Goal: Task Accomplishment & Management: Complete application form

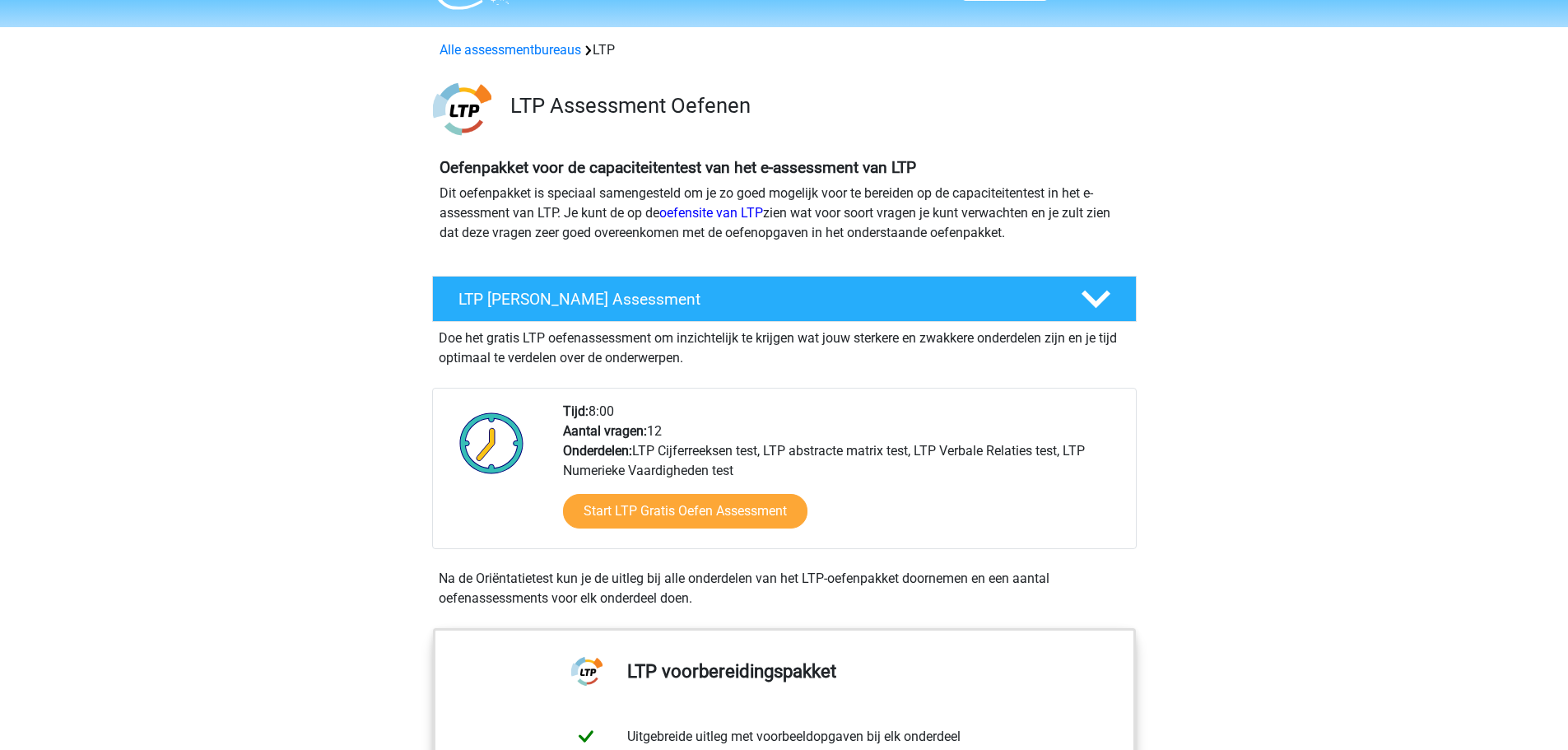
scroll to position [56, 0]
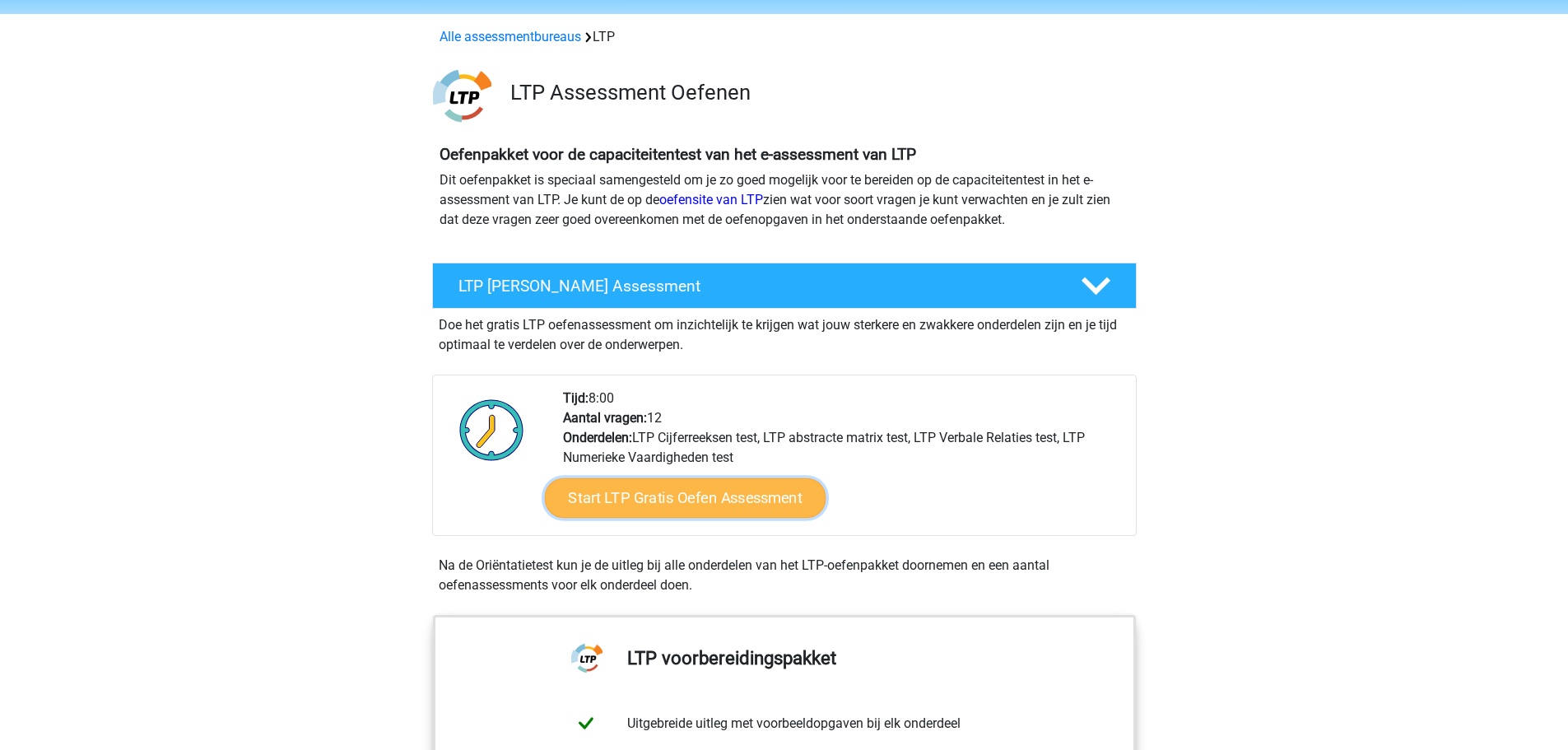
click at [715, 500] on link "Start LTP Gratis Oefen Assessment" at bounding box center [685, 498] width 282 height 39
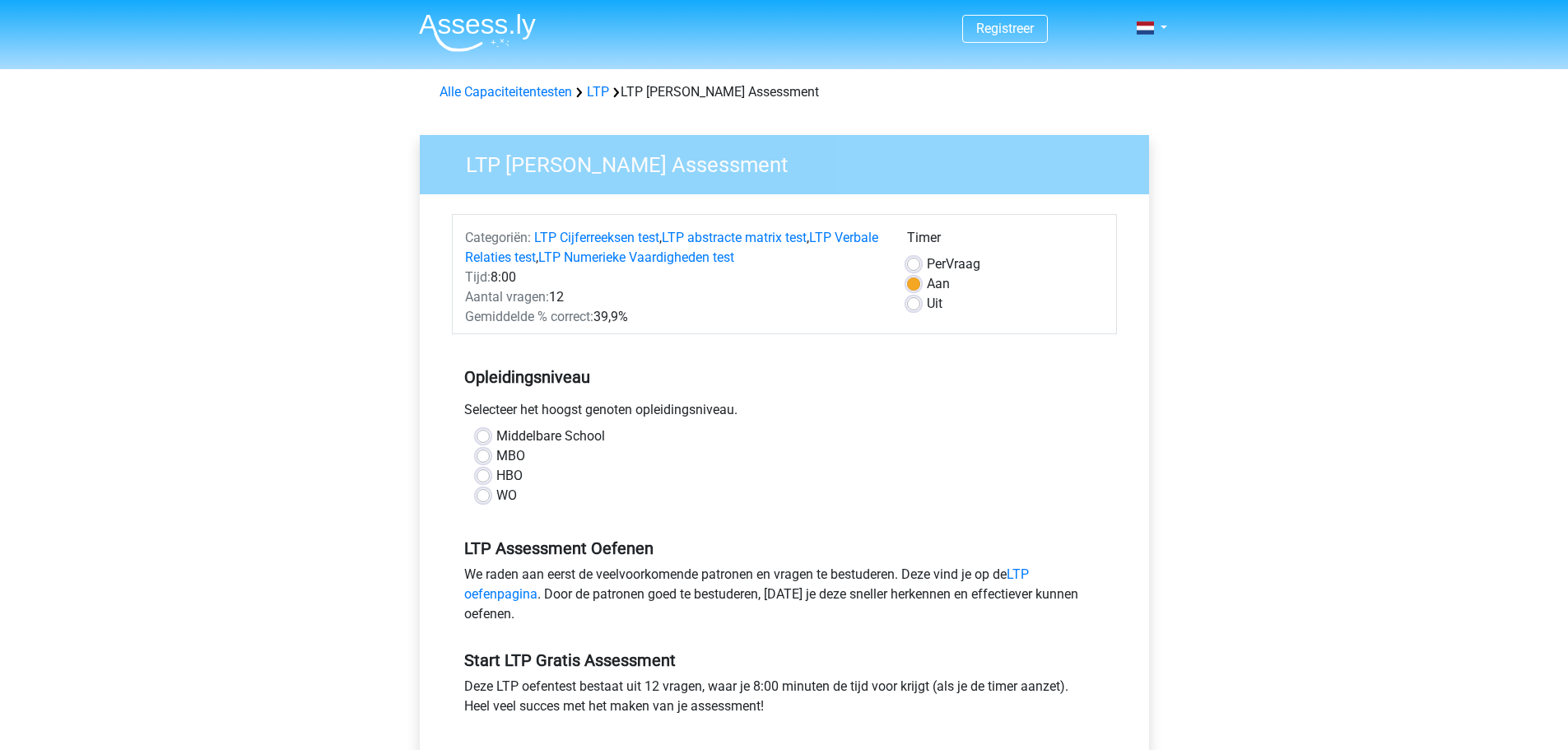
click at [496, 493] on label "WO" at bounding box center [506, 495] width 20 height 20
click at [483, 493] on input "WO" at bounding box center [483, 494] width 13 height 16
radio input "true"
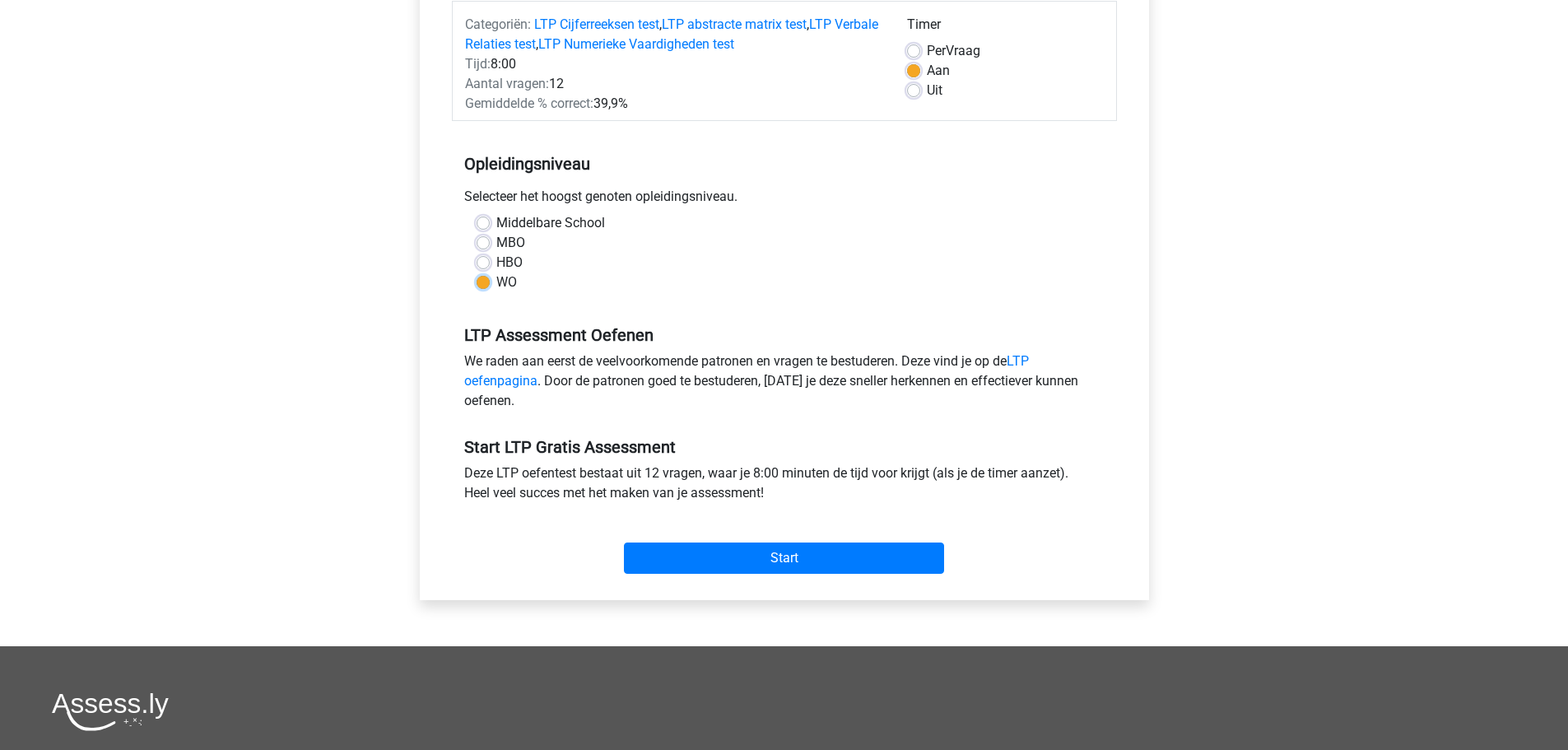
scroll to position [220, 0]
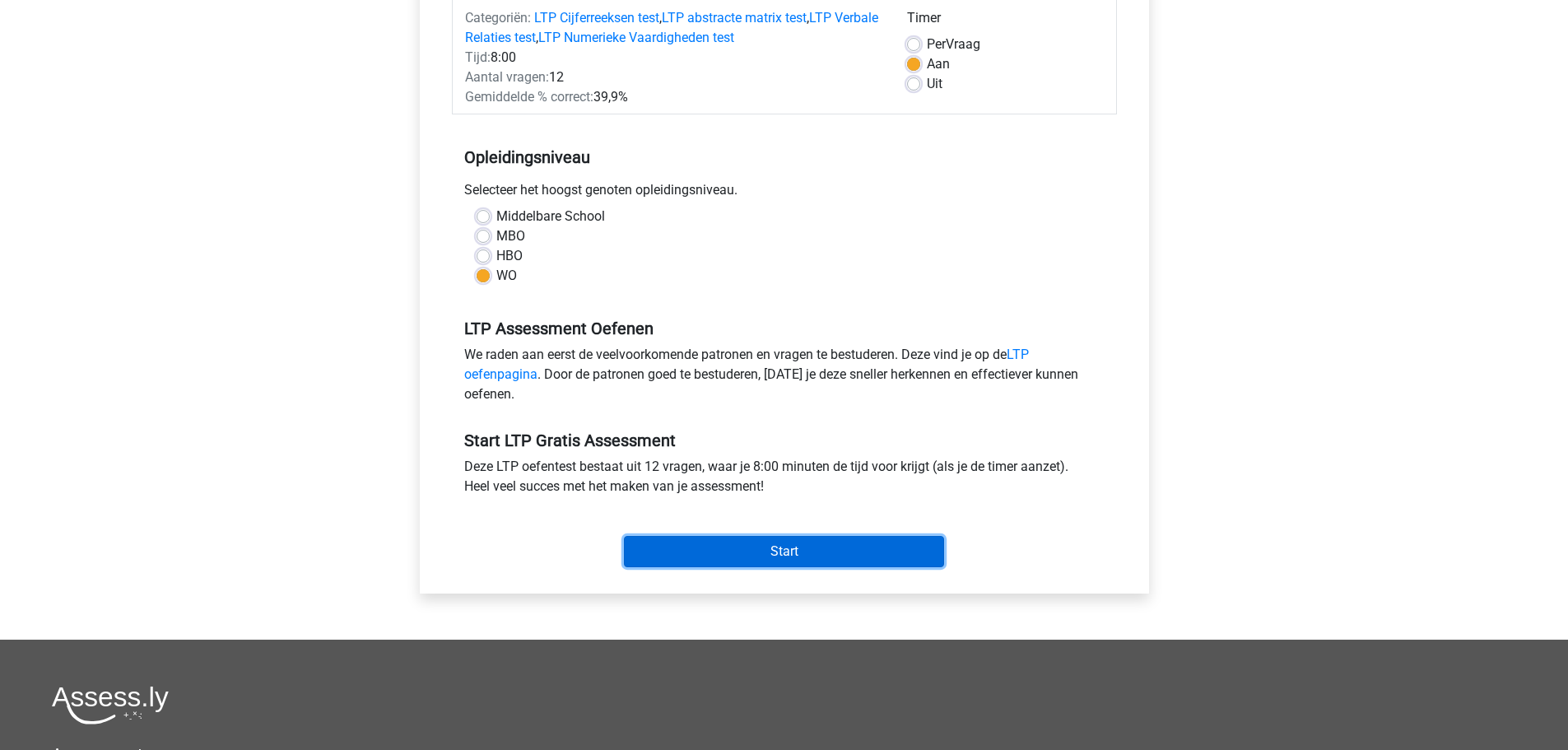
click at [821, 548] on input "Start" at bounding box center [783, 551] width 320 height 32
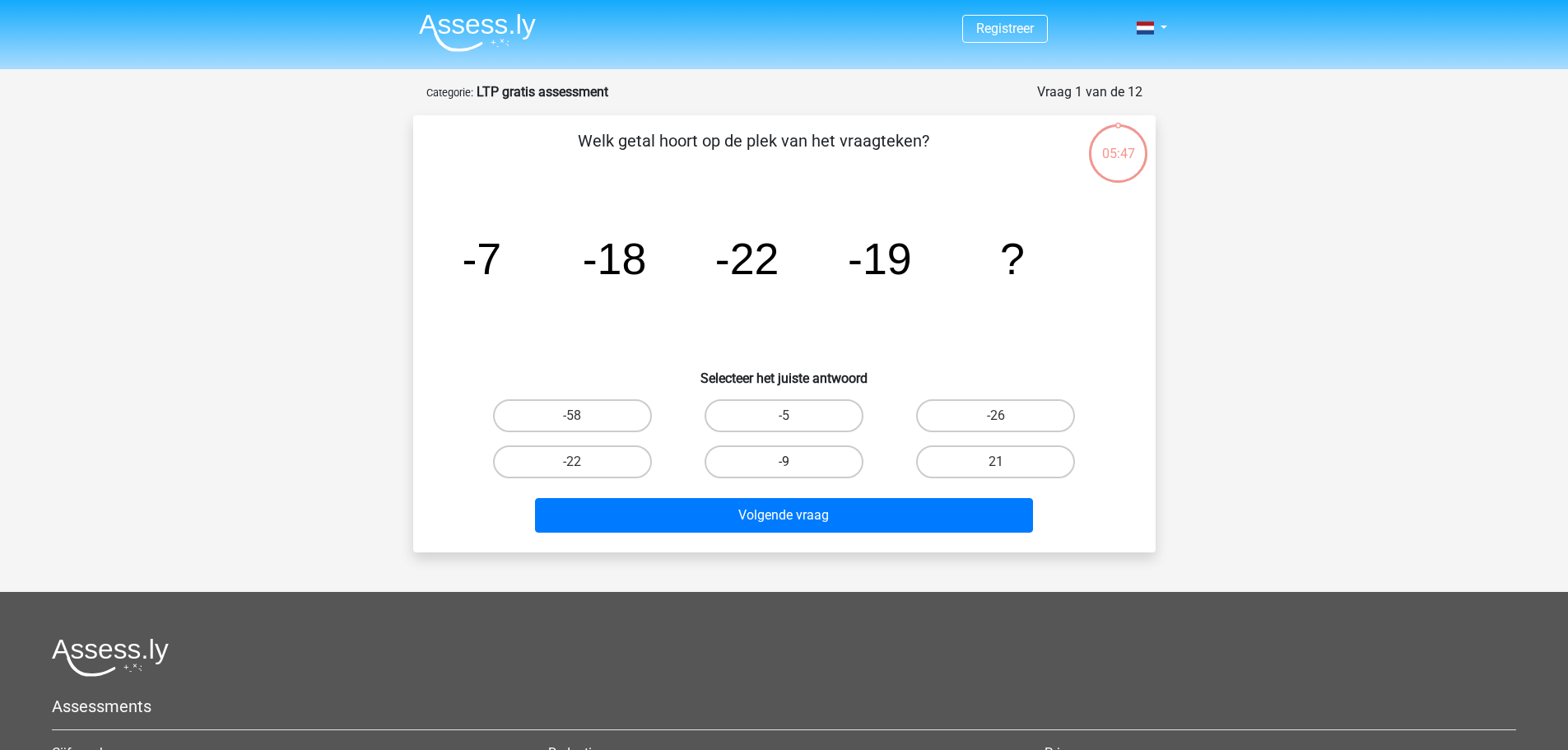
click at [799, 472] on label "-9" at bounding box center [784, 461] width 159 height 33
click at [794, 472] on input "-9" at bounding box center [788, 467] width 11 height 11
radio input "true"
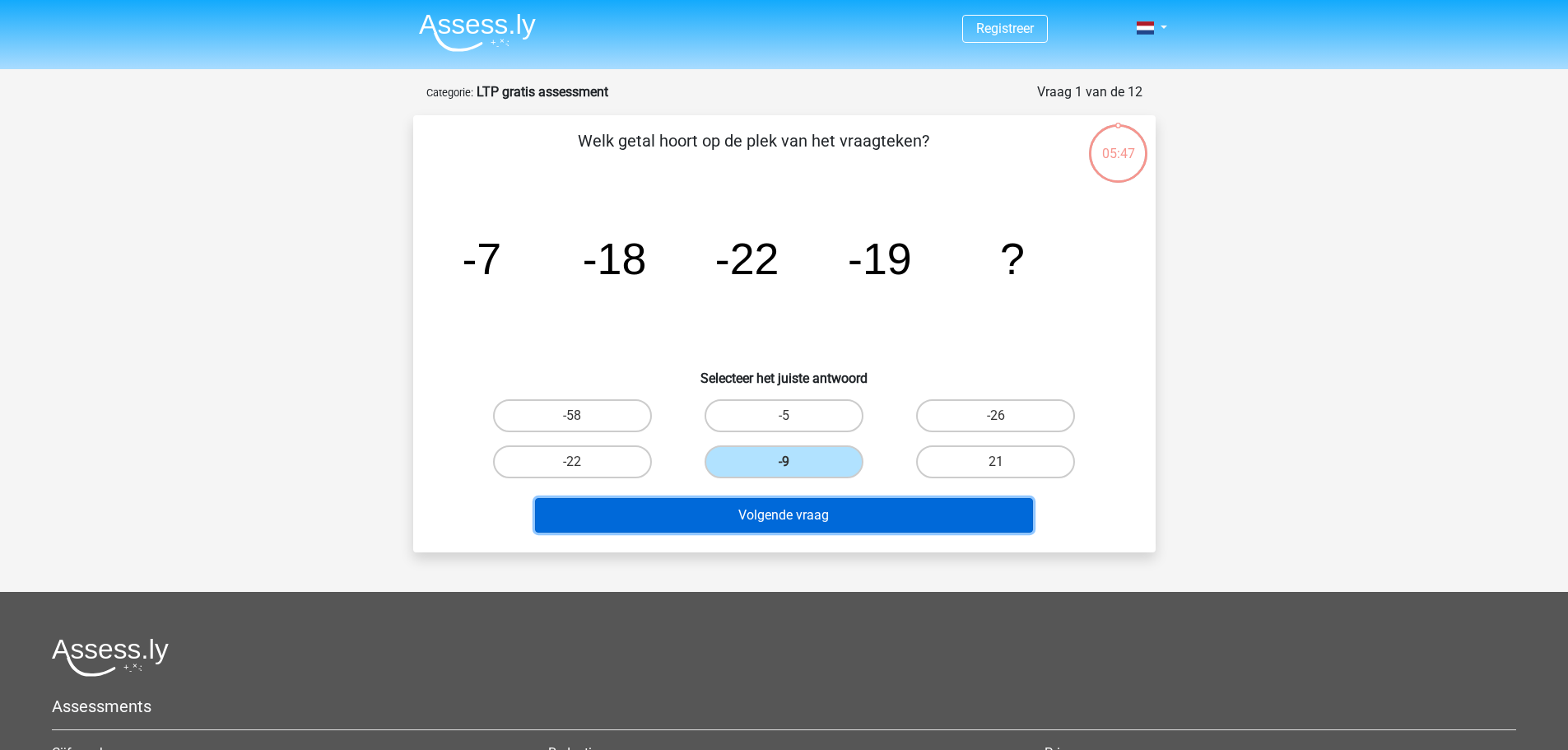
click at [813, 519] on button "Volgende vraag" at bounding box center [783, 515] width 498 height 34
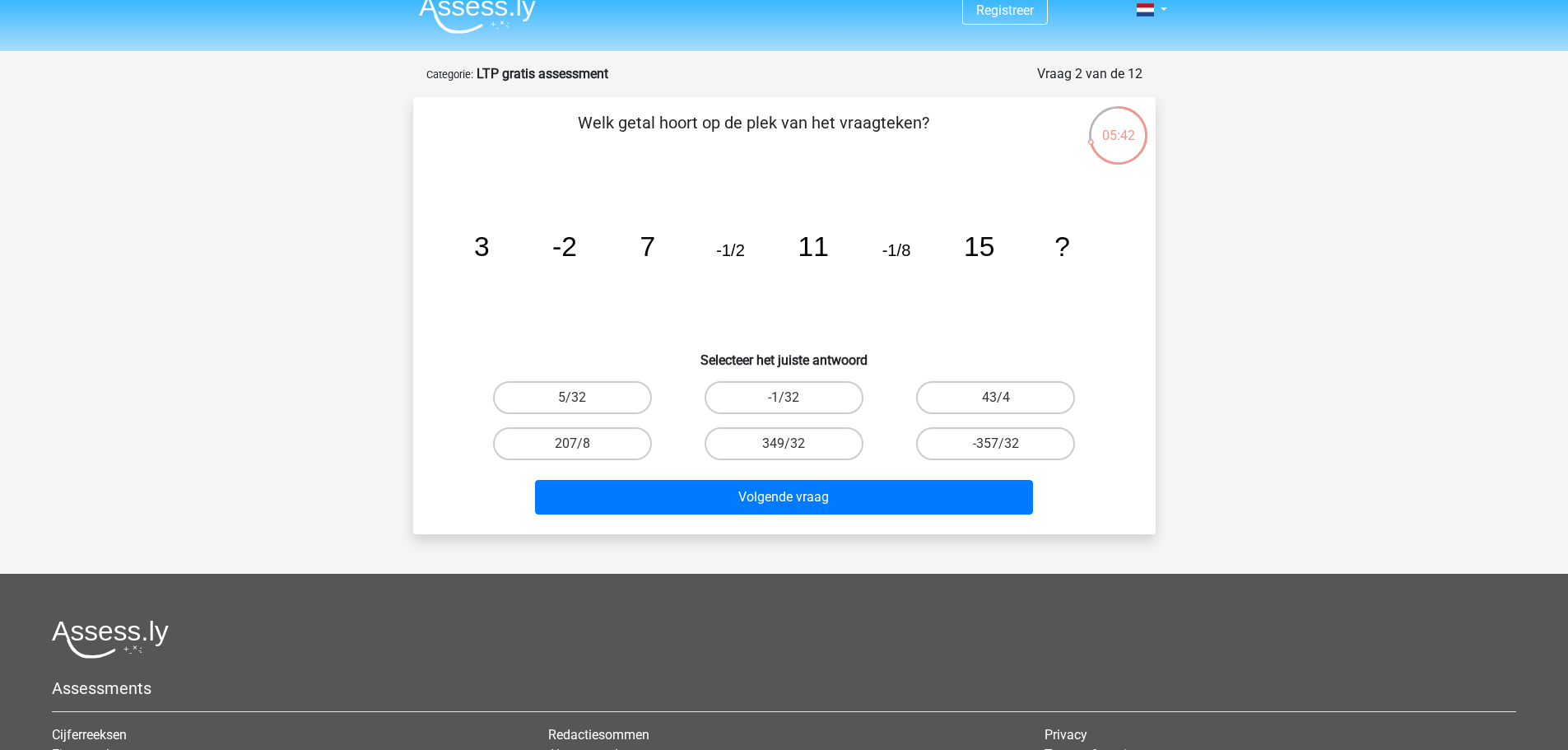
scroll to position [28, 0]
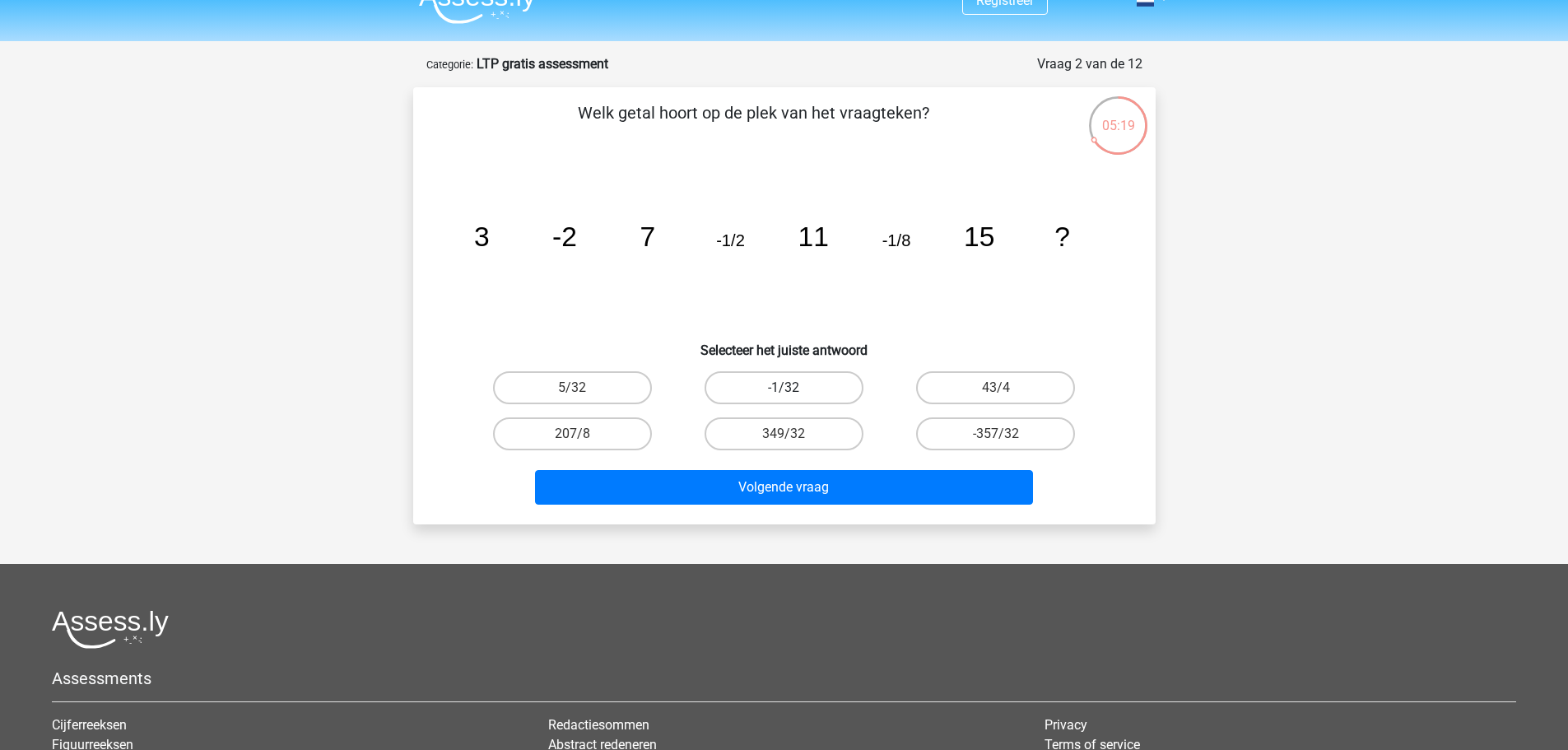
click at [805, 388] on label "-1/32" at bounding box center [784, 388] width 159 height 33
click at [794, 388] on input "-1/32" at bounding box center [788, 393] width 11 height 11
radio input "true"
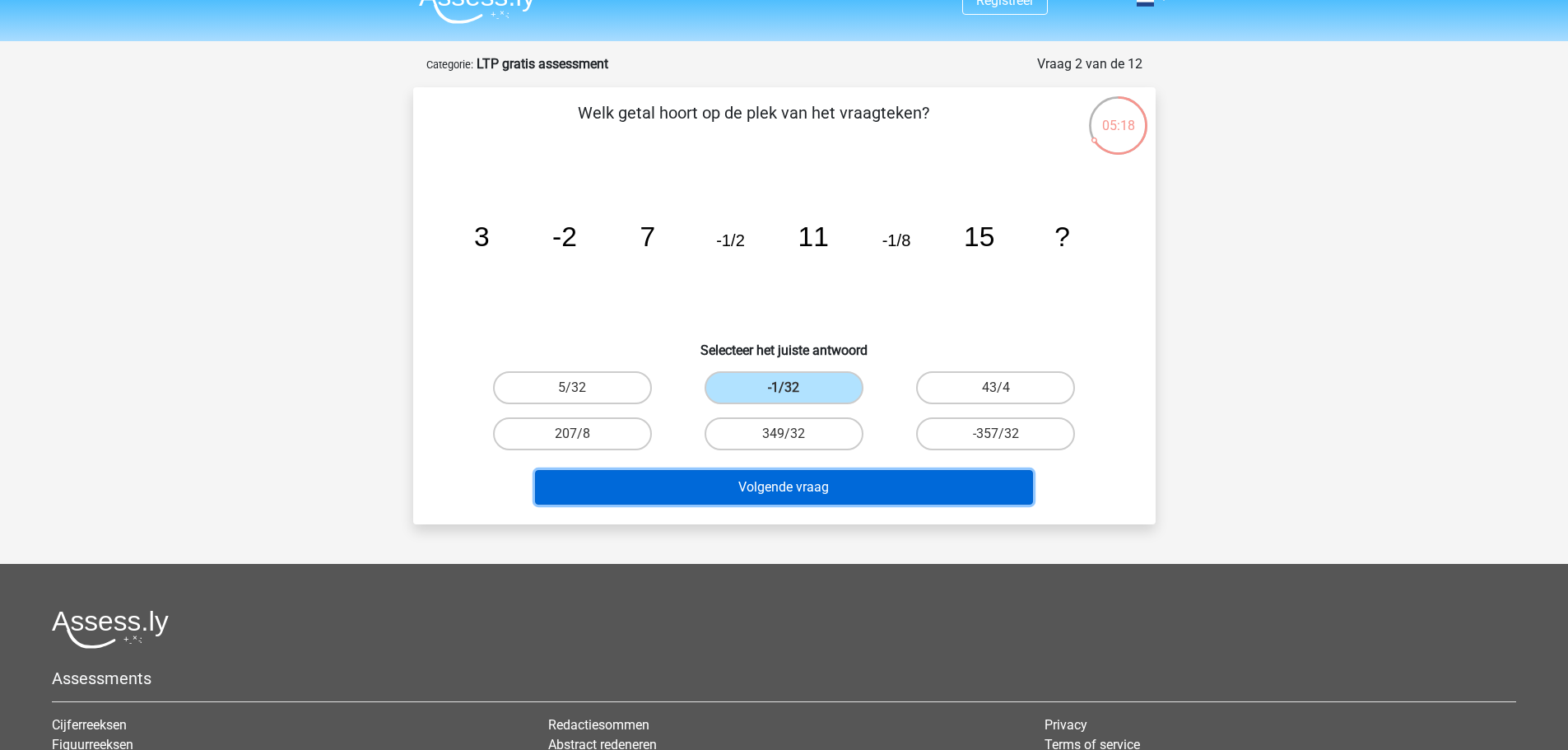
click at [870, 485] on button "Volgende vraag" at bounding box center [783, 487] width 498 height 34
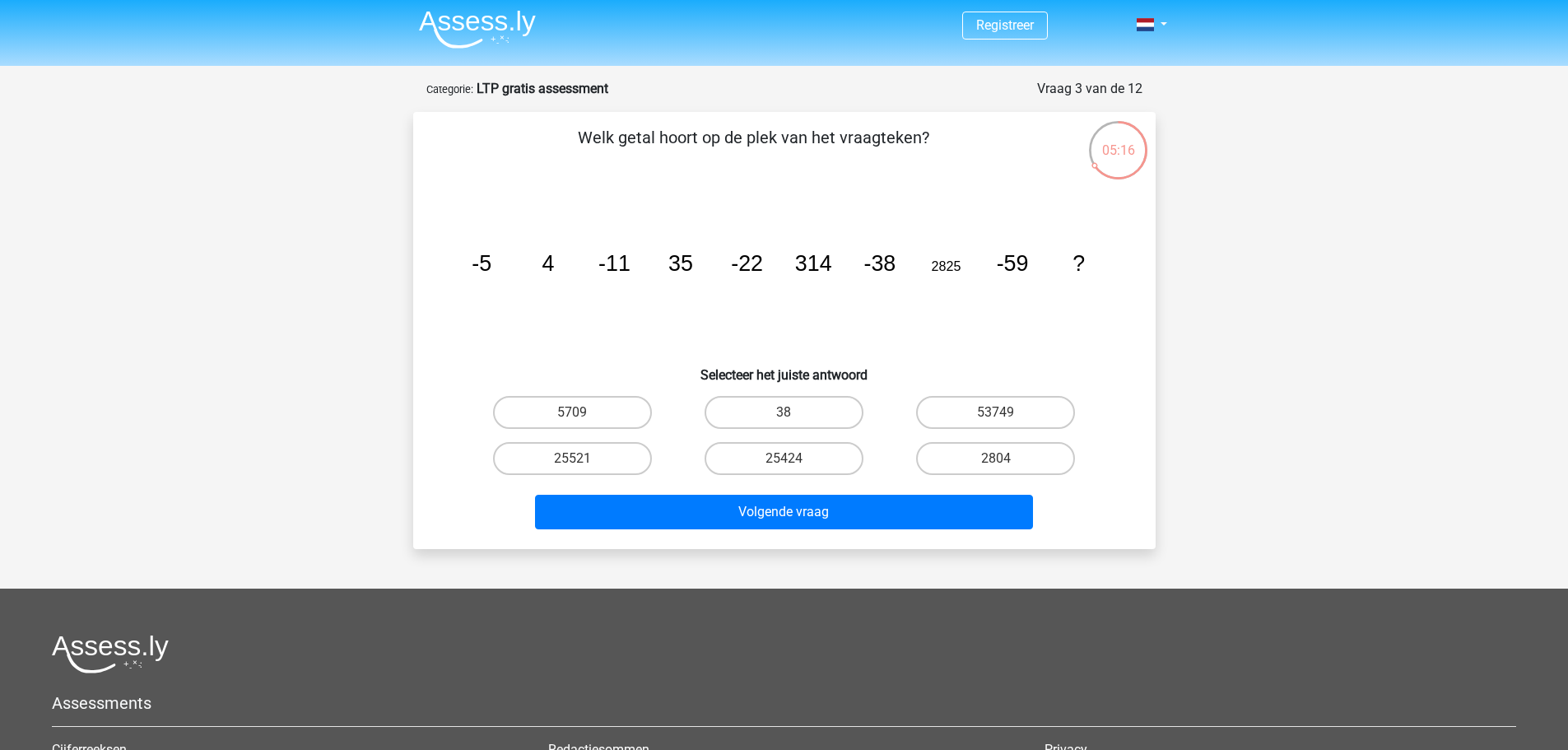
scroll to position [0, 0]
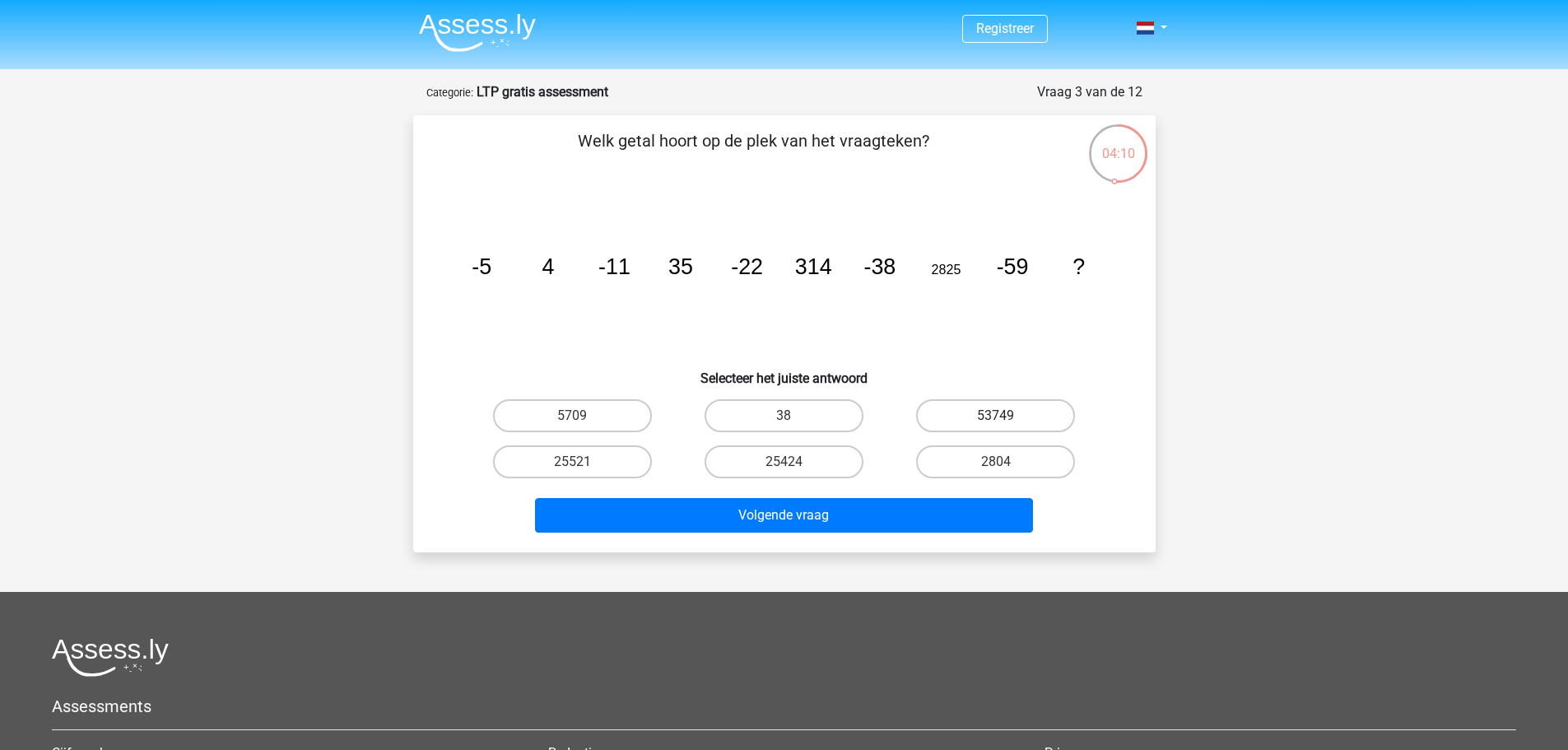
click at [974, 419] on label "53749" at bounding box center [995, 415] width 159 height 33
click at [996, 419] on input "53749" at bounding box center [1001, 421] width 11 height 11
radio input "true"
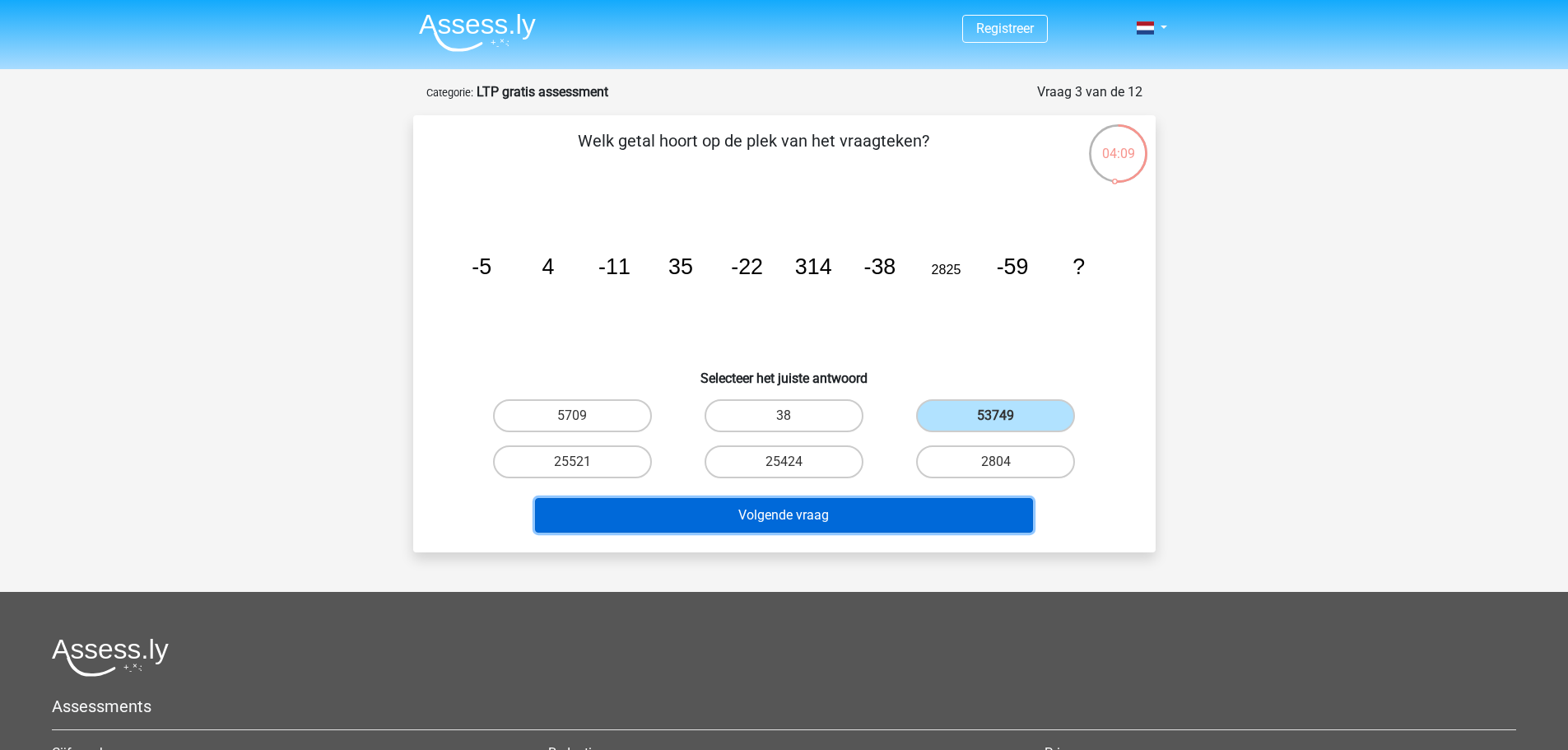
click at [849, 512] on button "Volgende vraag" at bounding box center [783, 515] width 498 height 34
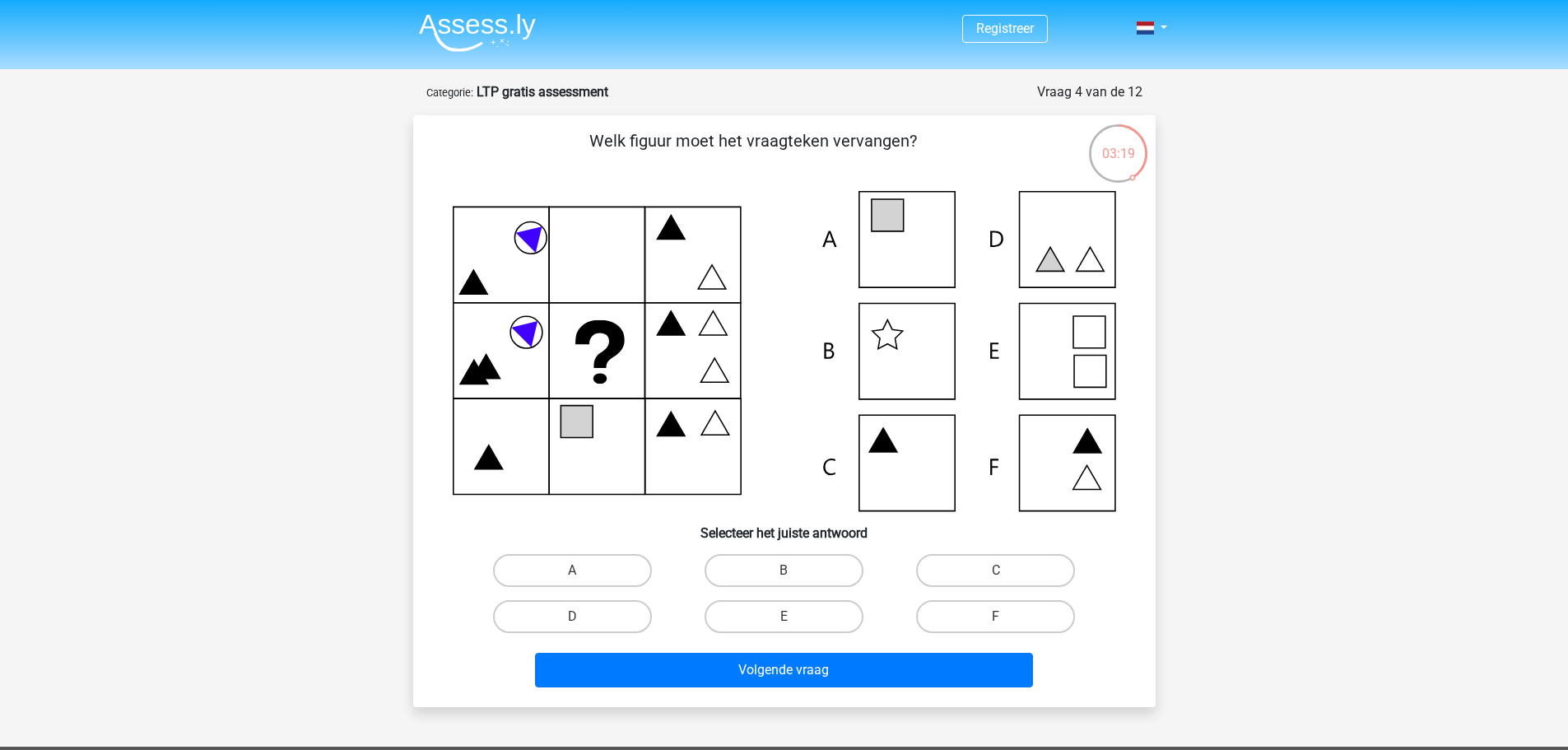
click at [916, 237] on icon at bounding box center [784, 351] width 664 height 320
click at [568, 568] on label "A" at bounding box center [572, 570] width 159 height 33
click at [572, 571] on input "A" at bounding box center [577, 576] width 11 height 11
radio input "true"
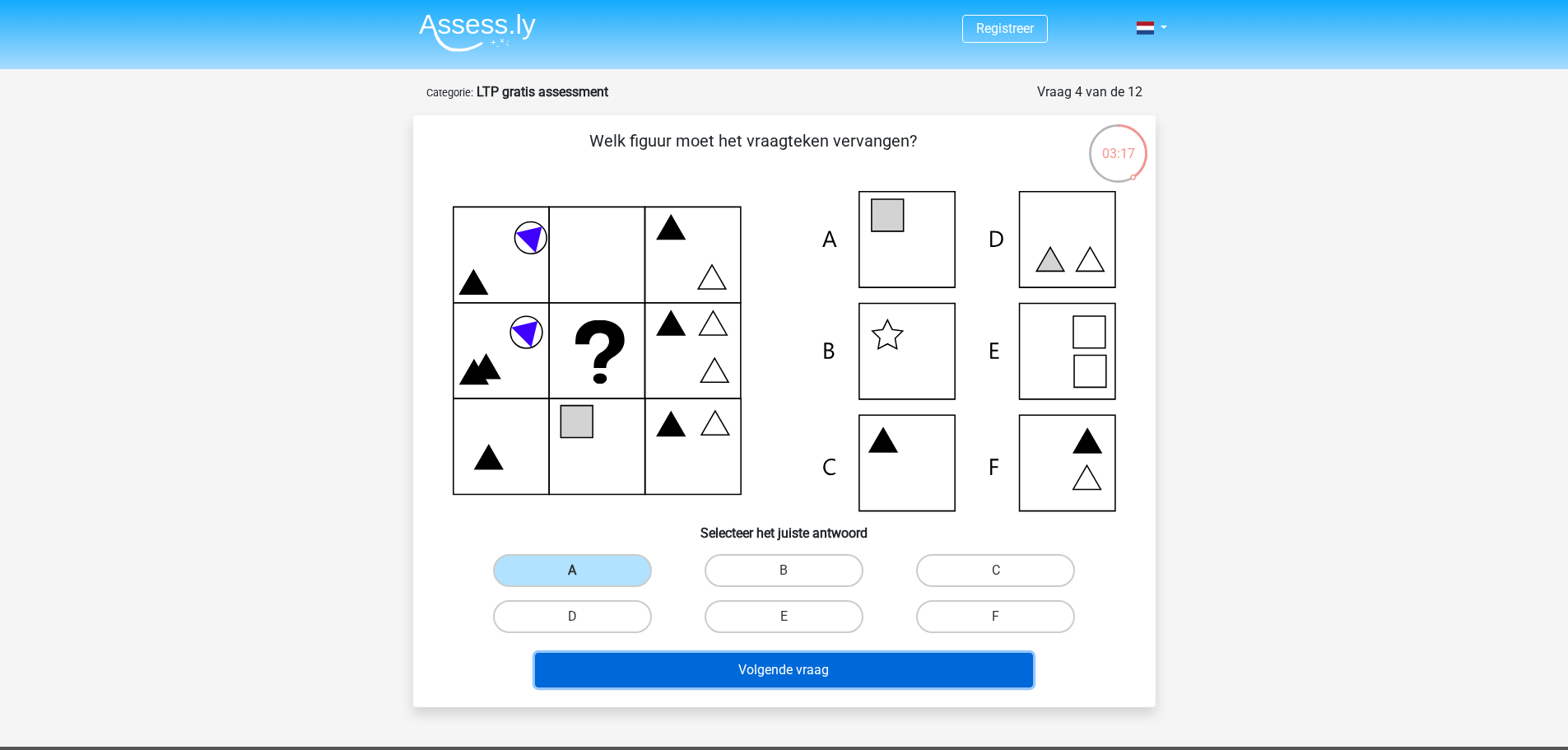
click at [789, 668] on button "Volgende vraag" at bounding box center [783, 670] width 498 height 34
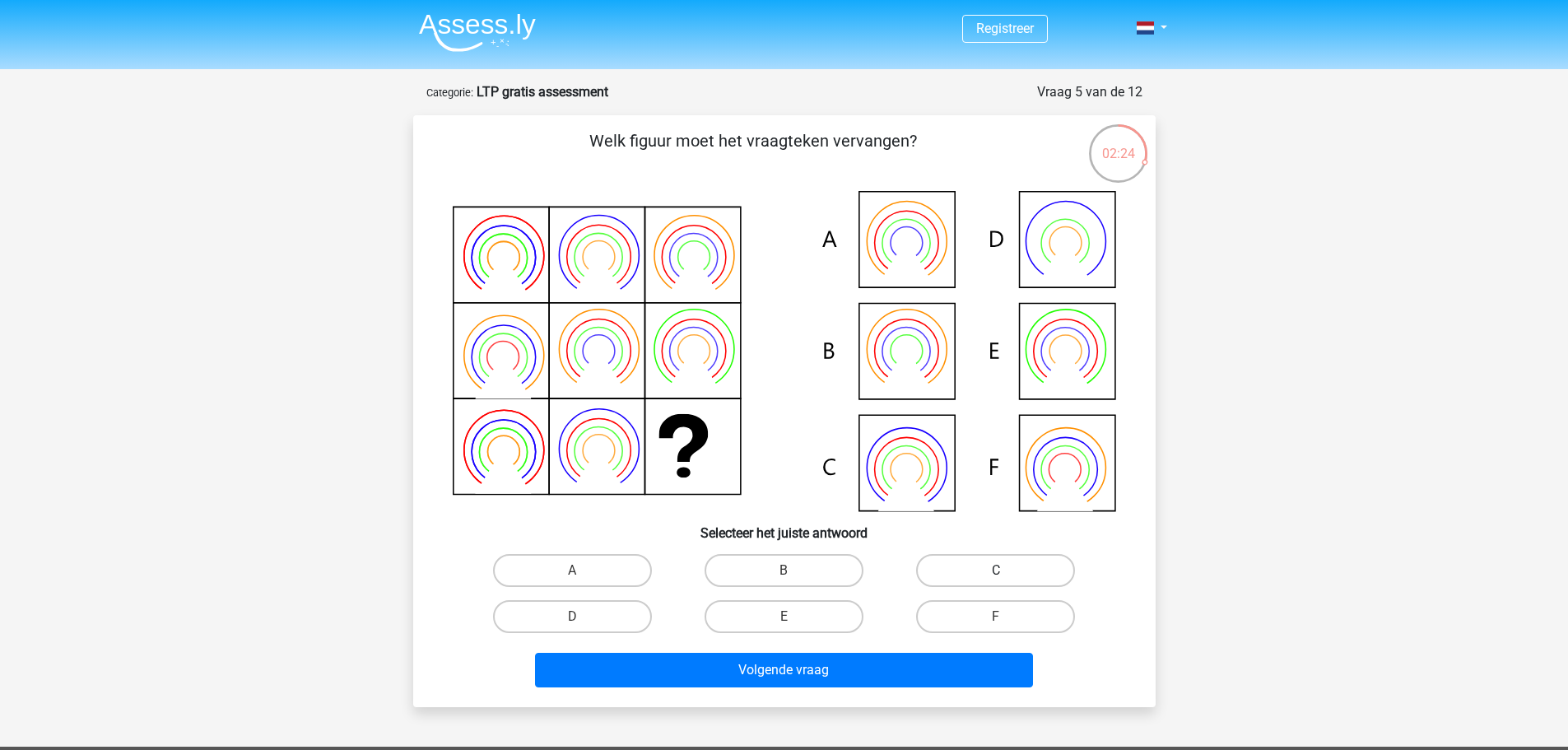
click at [995, 565] on label "C" at bounding box center [995, 570] width 159 height 33
click at [996, 571] on input "C" at bounding box center [1001, 576] width 11 height 11
radio input "true"
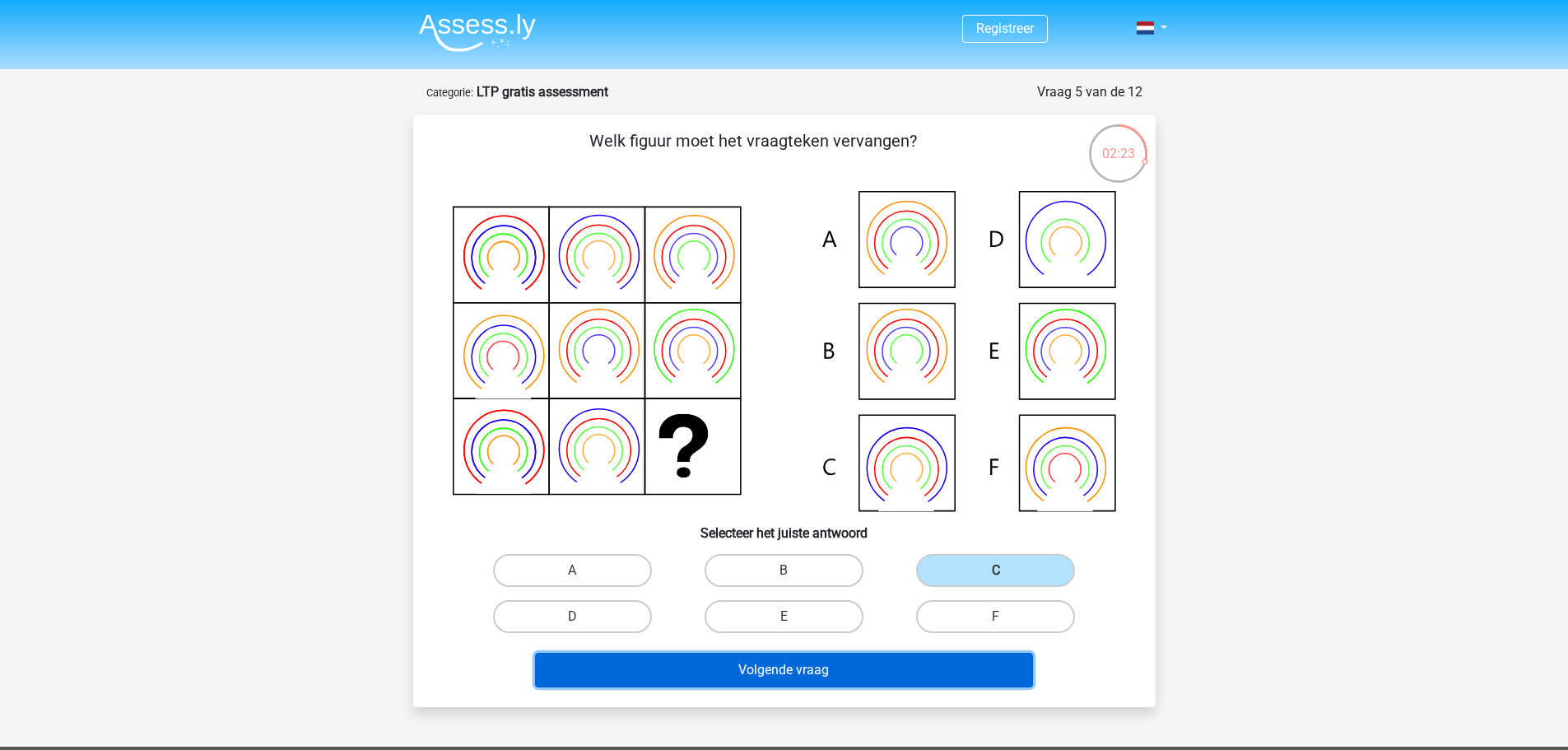
click at [828, 668] on button "Volgende vraag" at bounding box center [783, 670] width 498 height 34
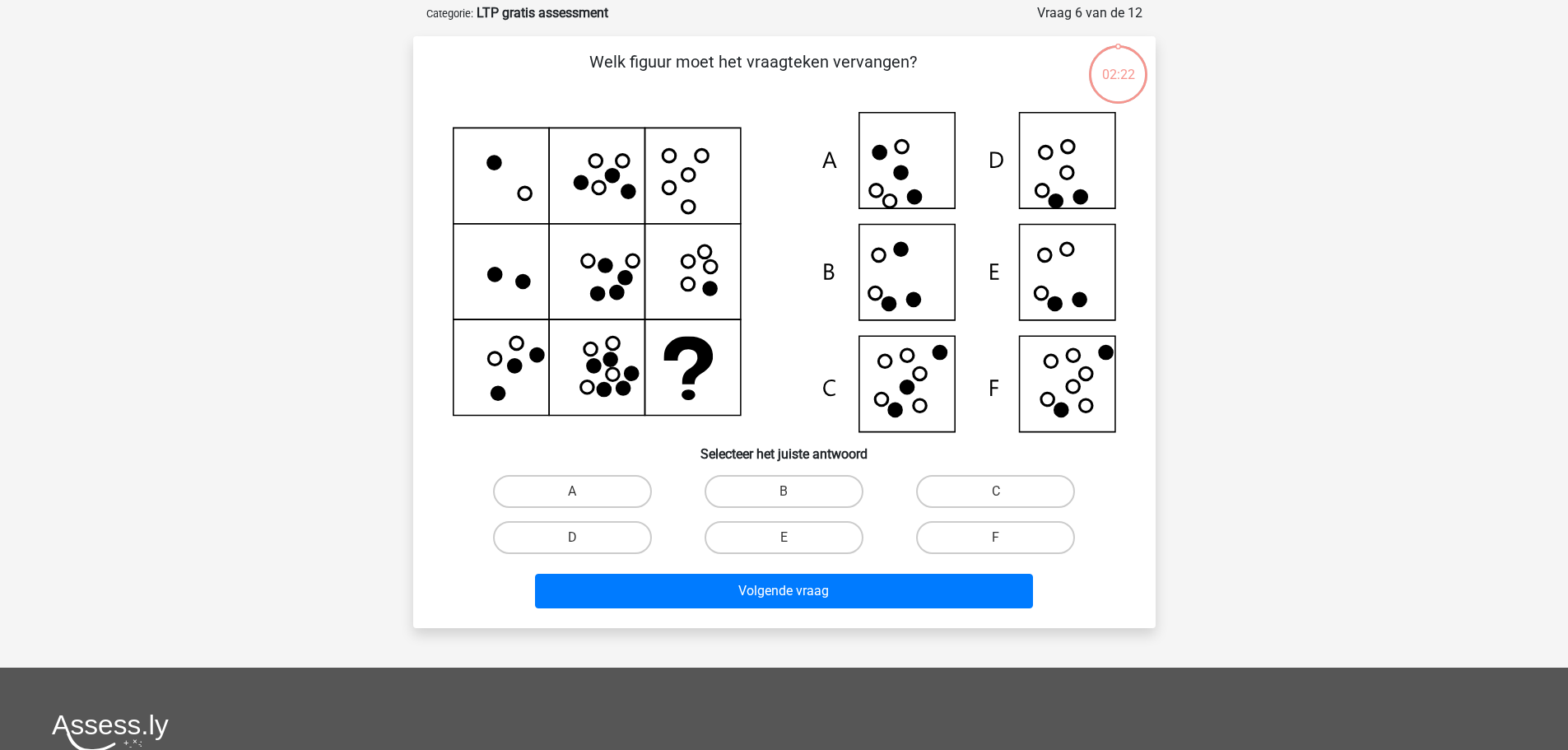
scroll to position [82, 0]
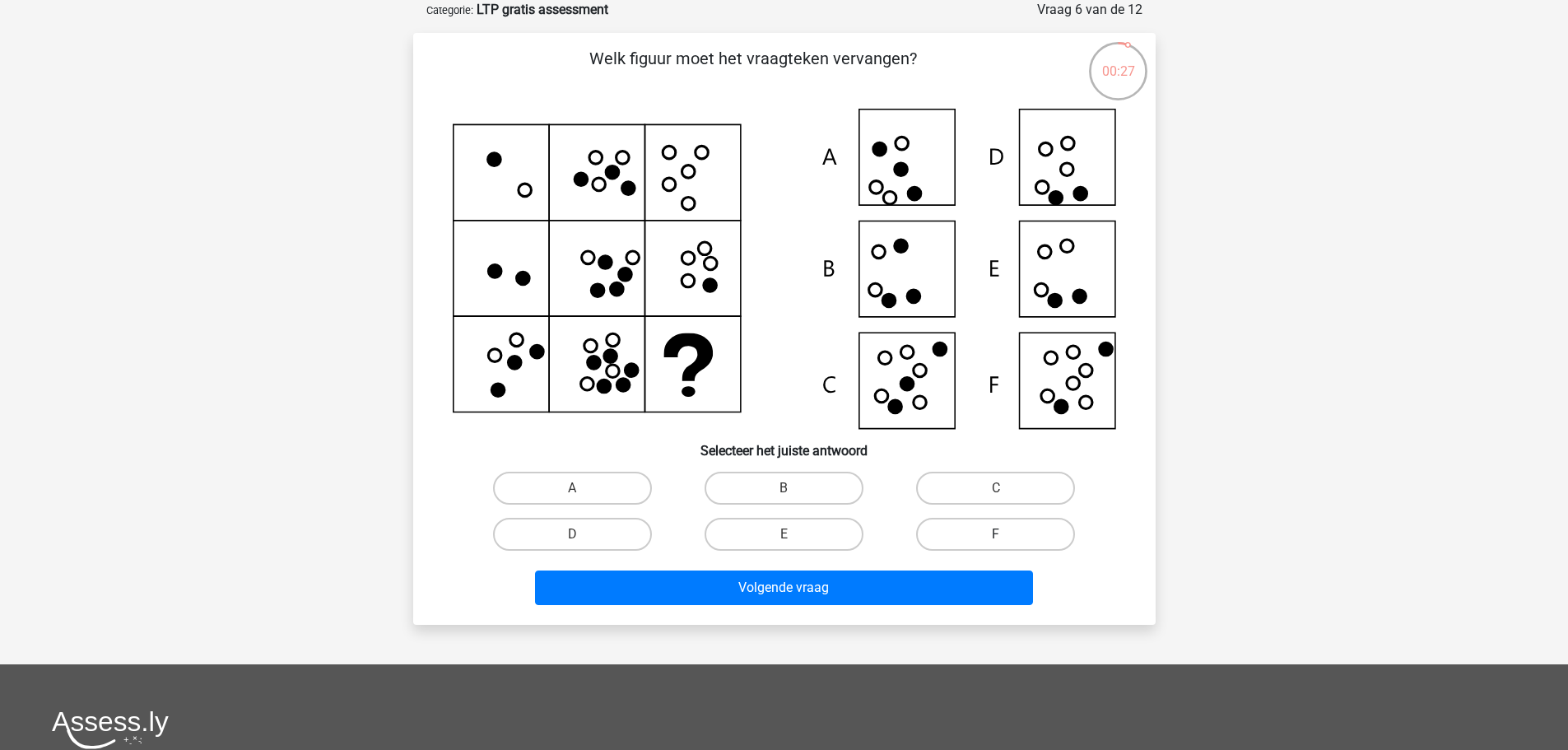
click at [1013, 525] on label "F" at bounding box center [995, 534] width 159 height 33
click at [1006, 534] on input "F" at bounding box center [1001, 539] width 11 height 11
radio input "true"
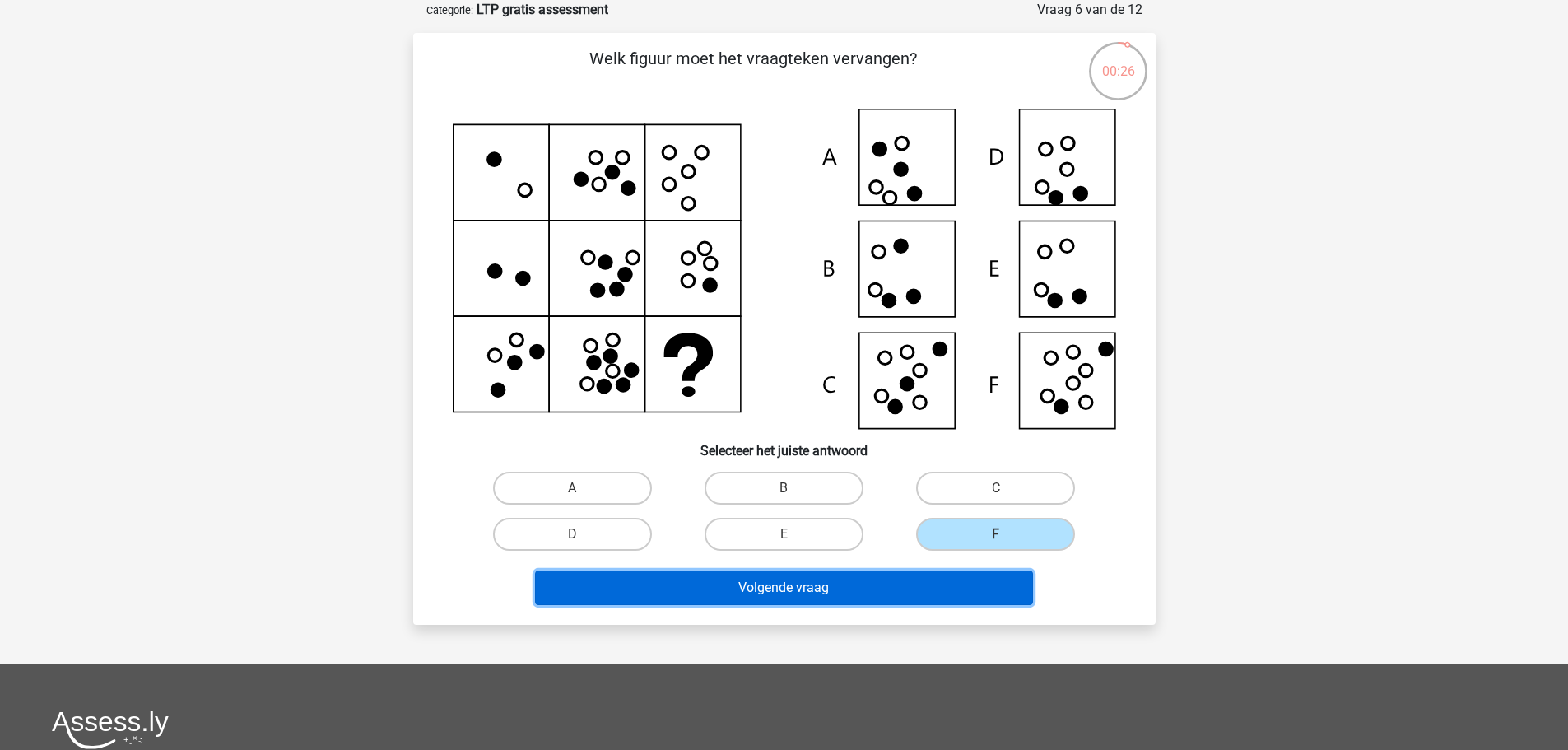
click at [851, 592] on button "Volgende vraag" at bounding box center [783, 588] width 498 height 34
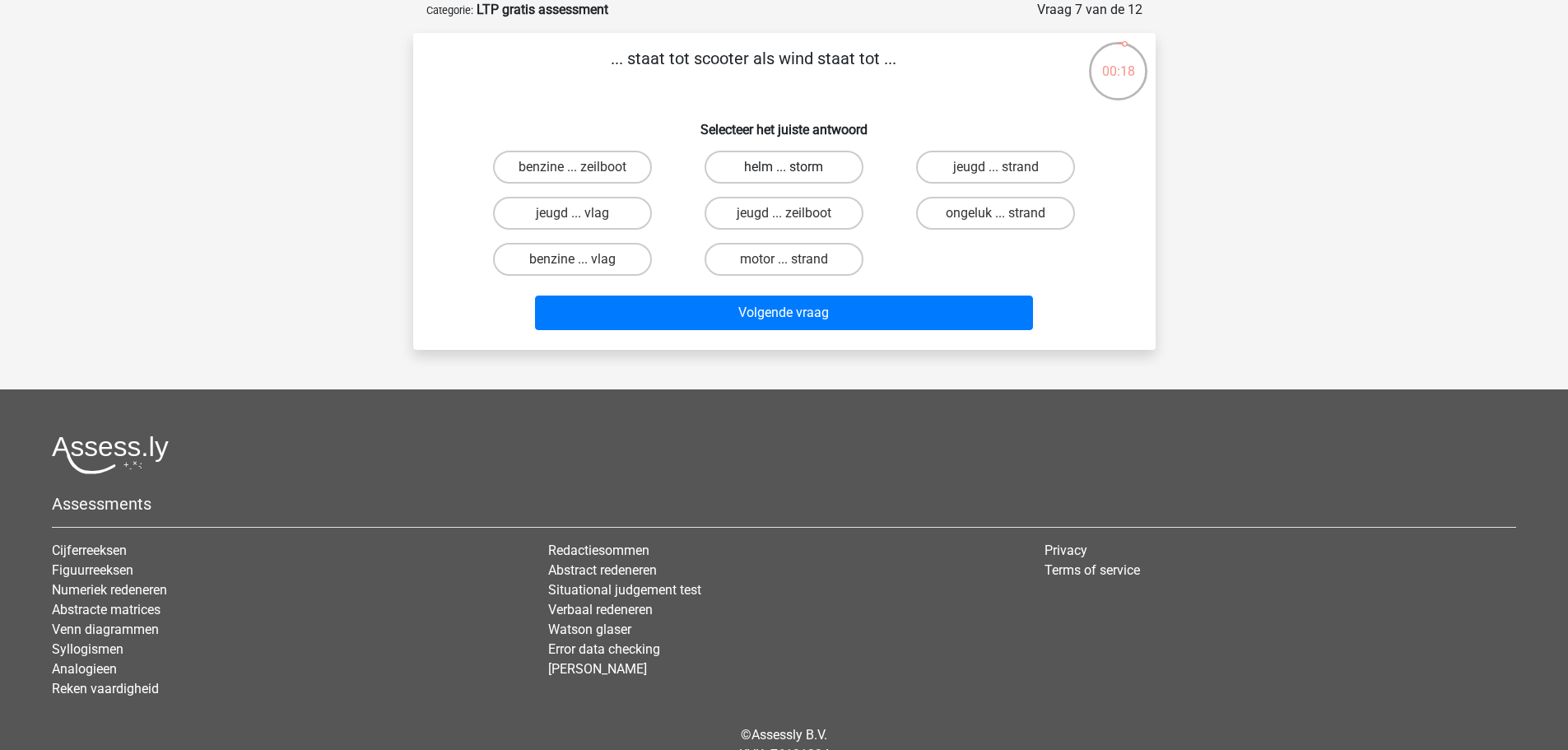
click at [806, 166] on label "helm ... storm" at bounding box center [784, 167] width 159 height 33
click at [794, 167] on input "helm ... storm" at bounding box center [788, 173] width 11 height 11
radio input "true"
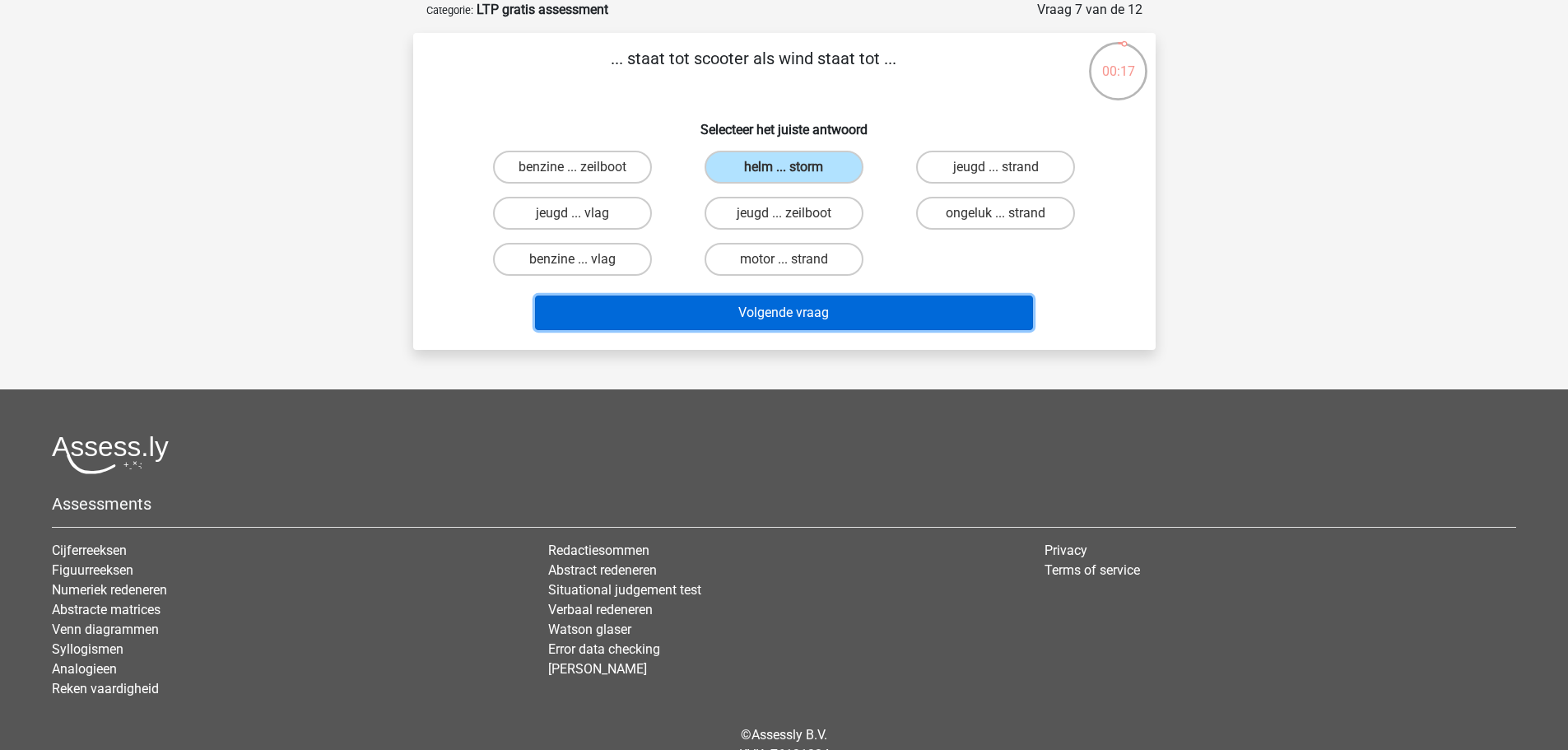
click at [825, 313] on button "Volgende vraag" at bounding box center [783, 313] width 498 height 34
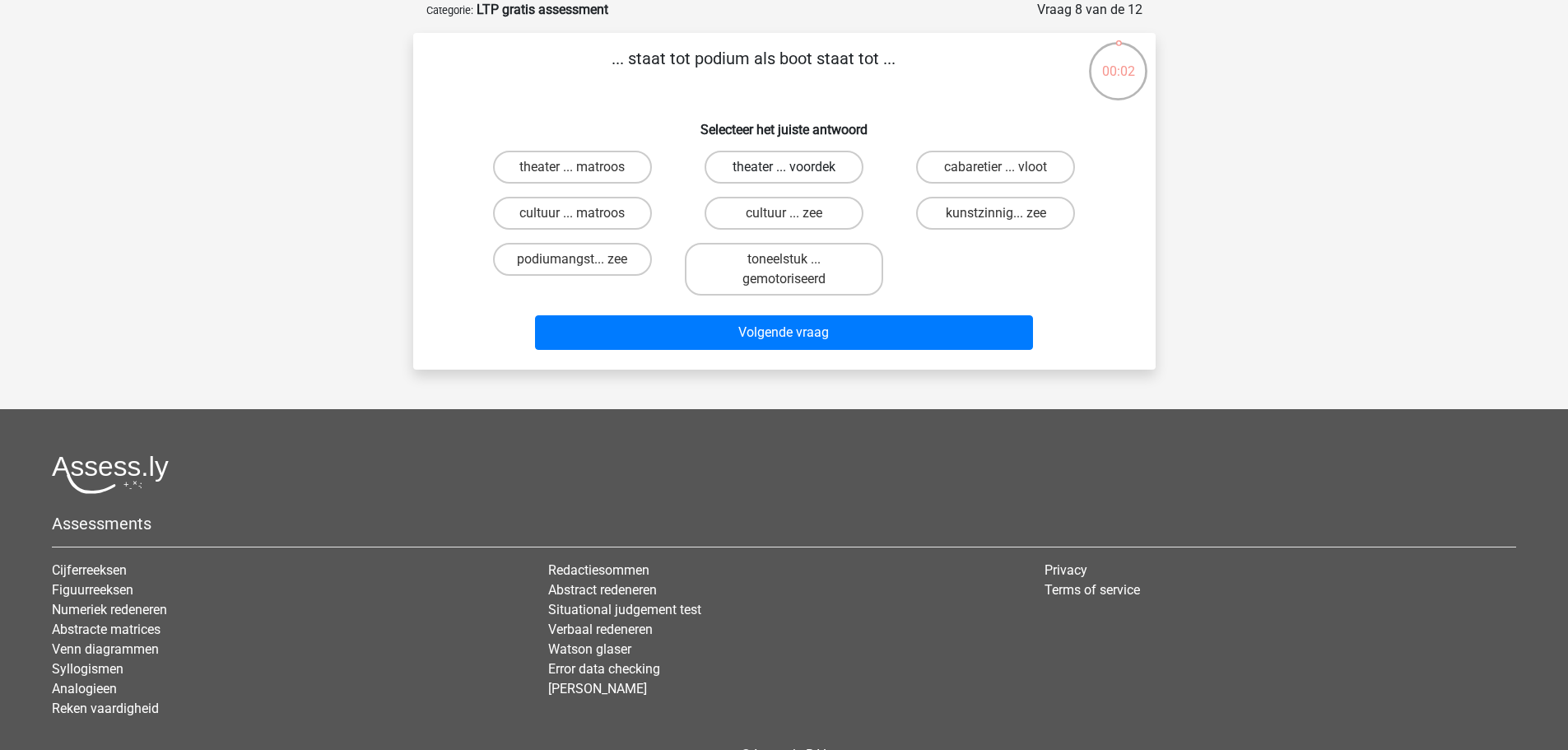
click at [807, 166] on label "theater ... voordek" at bounding box center [784, 167] width 159 height 33
click at [794, 167] on input "theater ... voordek" at bounding box center [788, 173] width 11 height 11
radio input "true"
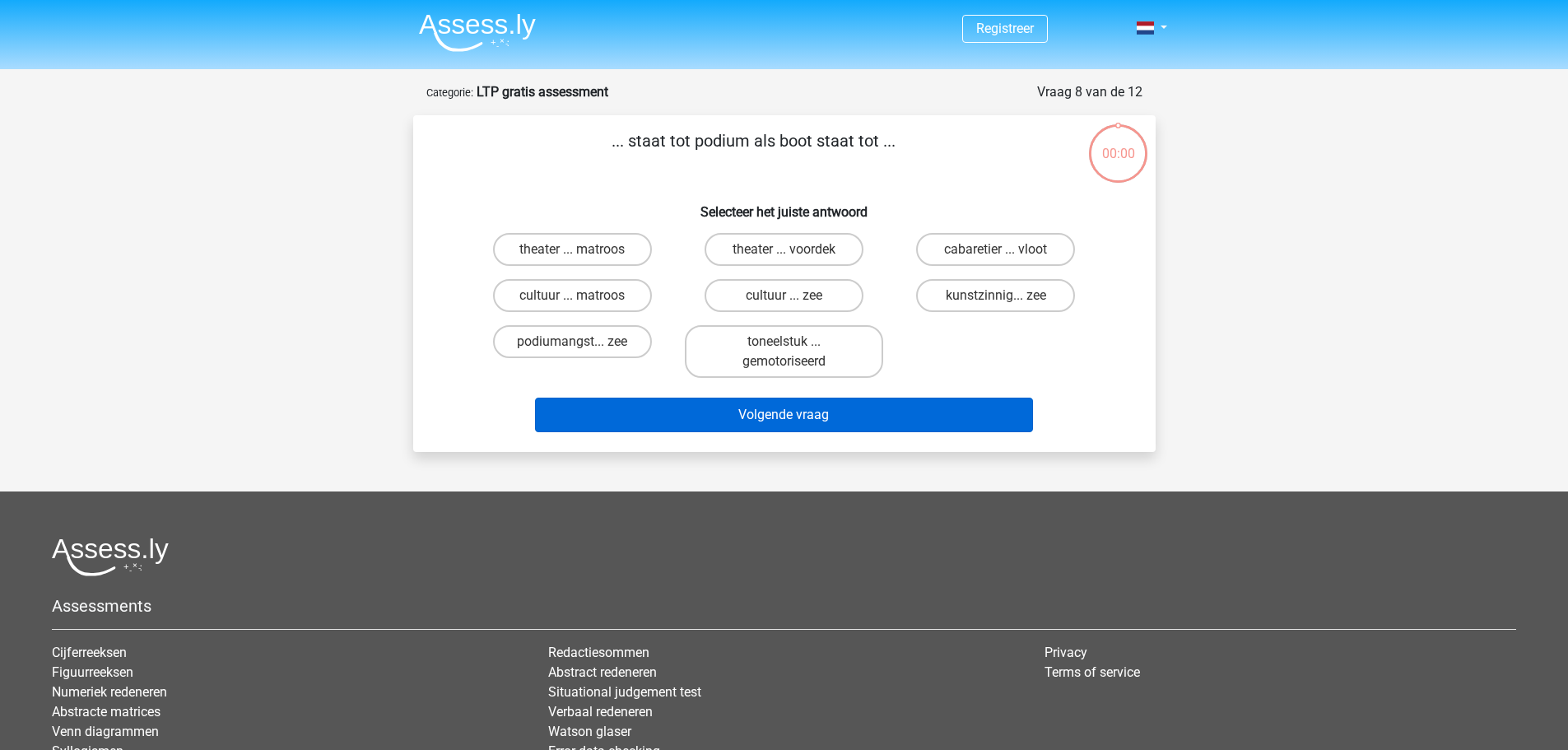
scroll to position [82, 0]
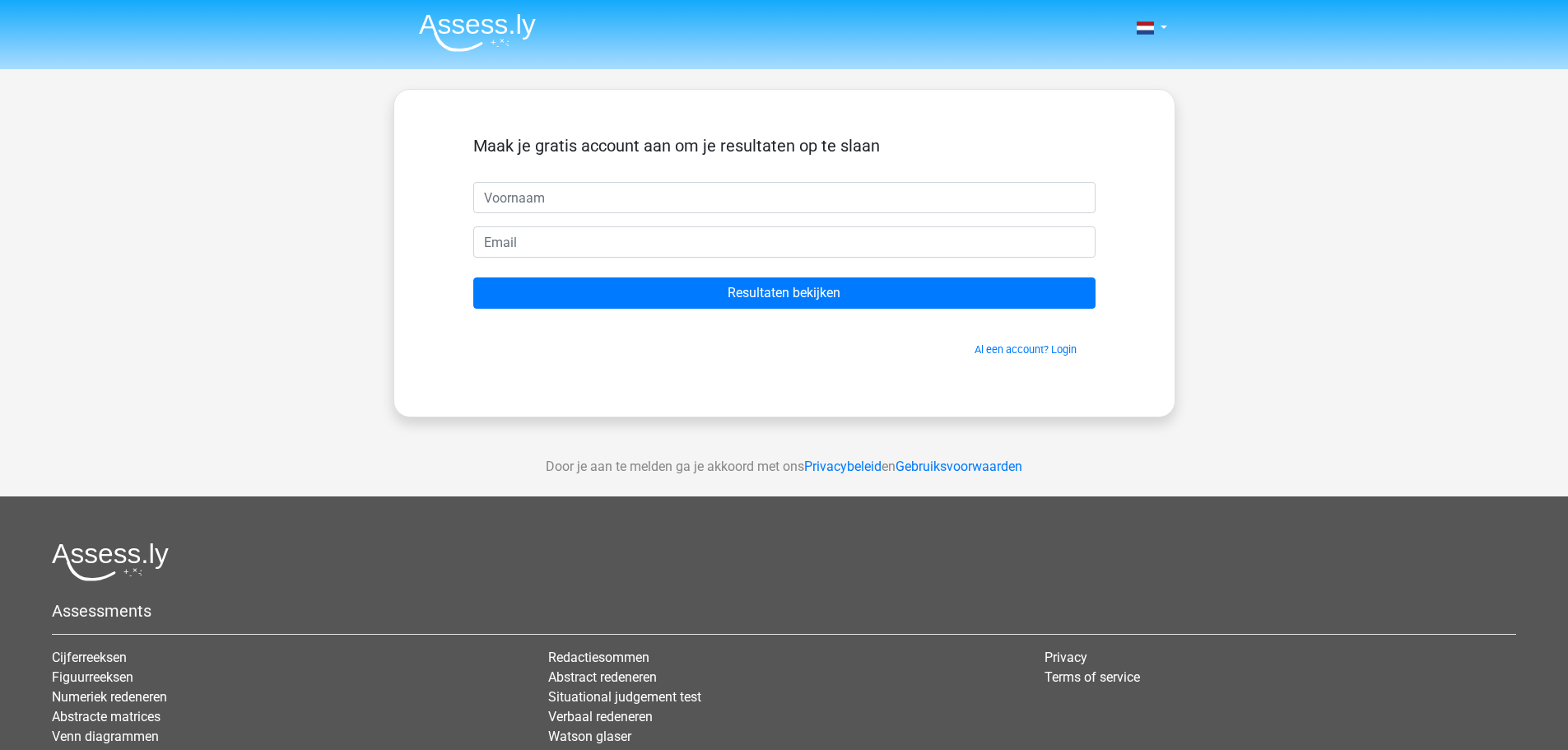
click at [739, 213] on input "text" at bounding box center [784, 197] width 622 height 32
type input "kat"
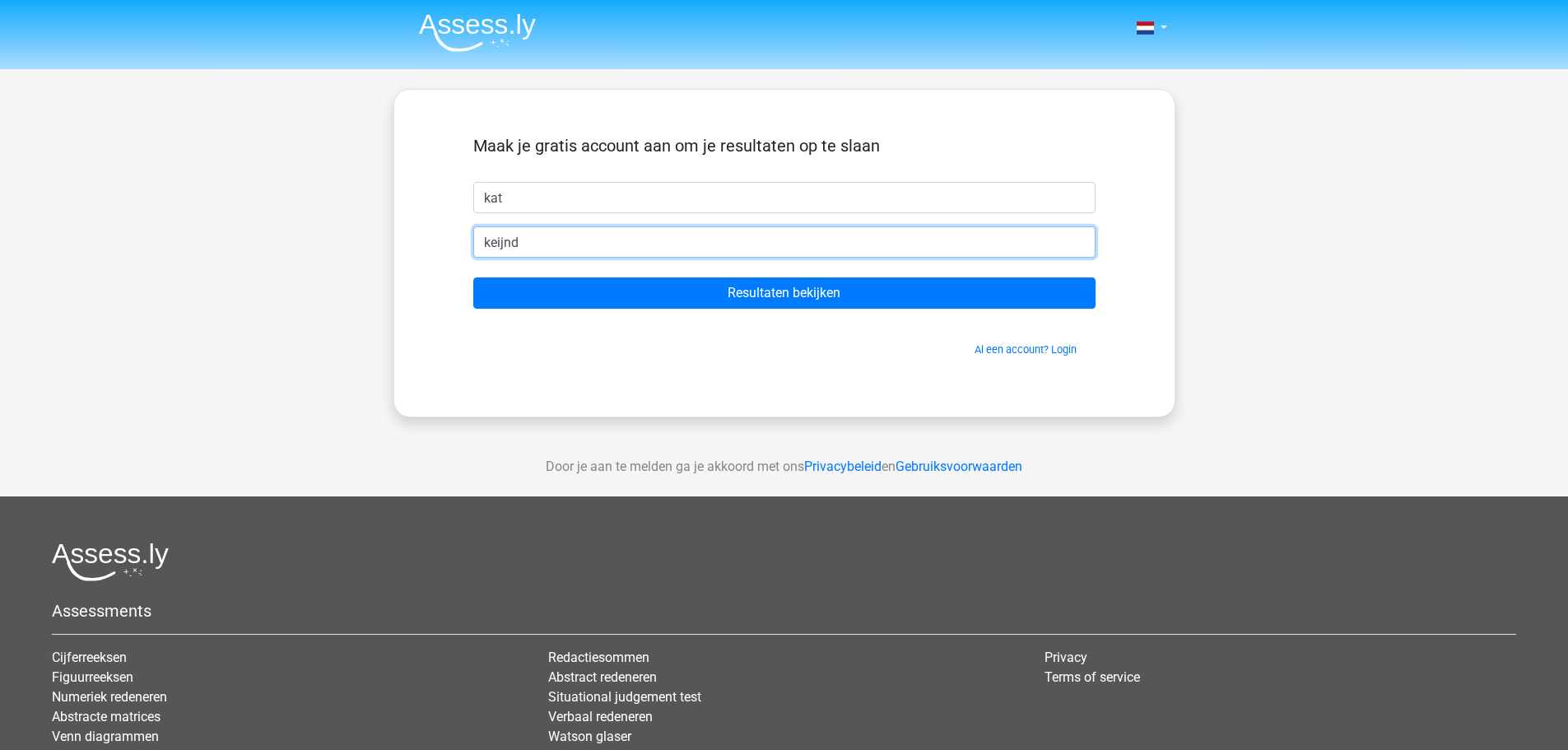
type input "[EMAIL_ADDRESS][DOMAIN_NAME]"
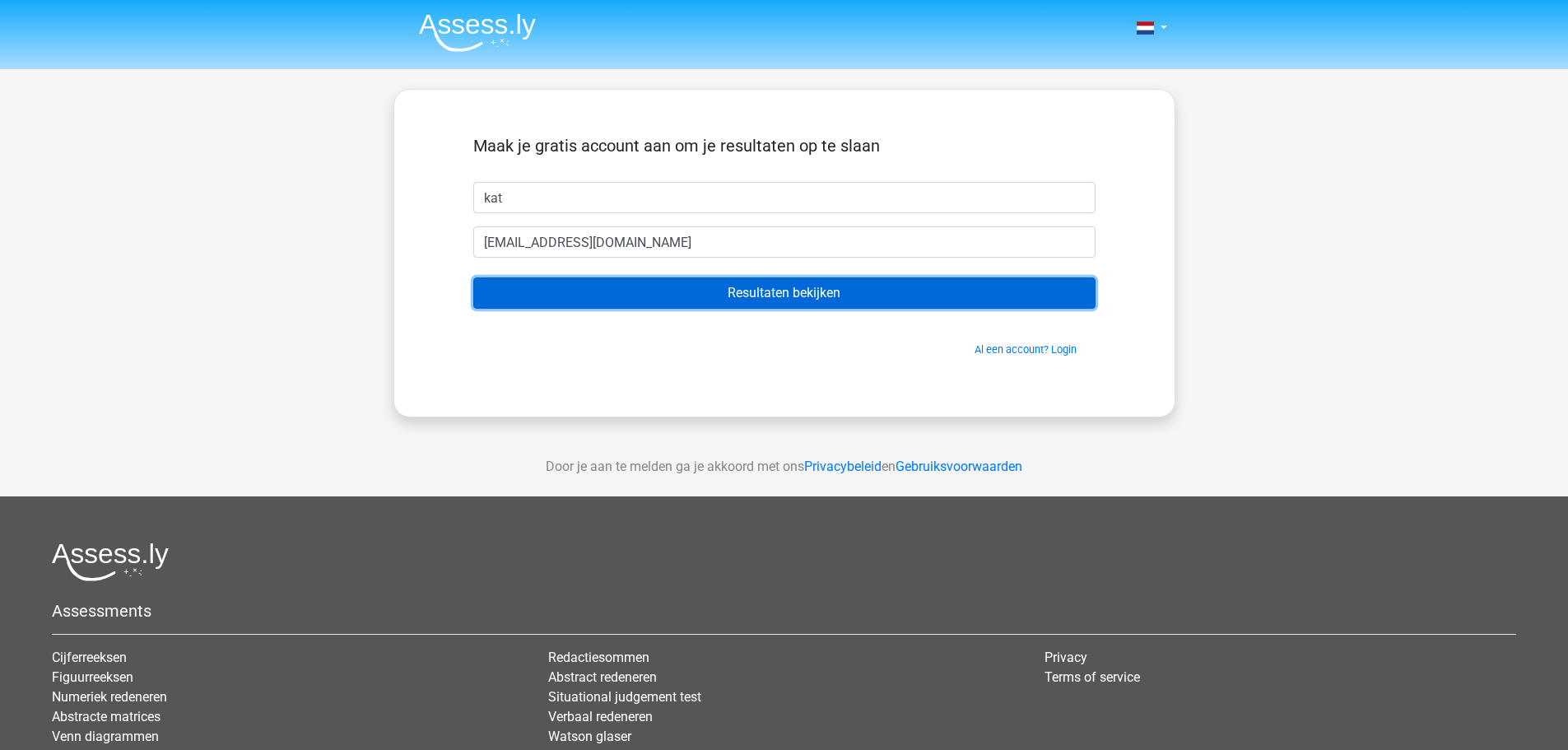
click at [758, 294] on input "Resultaten bekijken" at bounding box center [784, 293] width 622 height 32
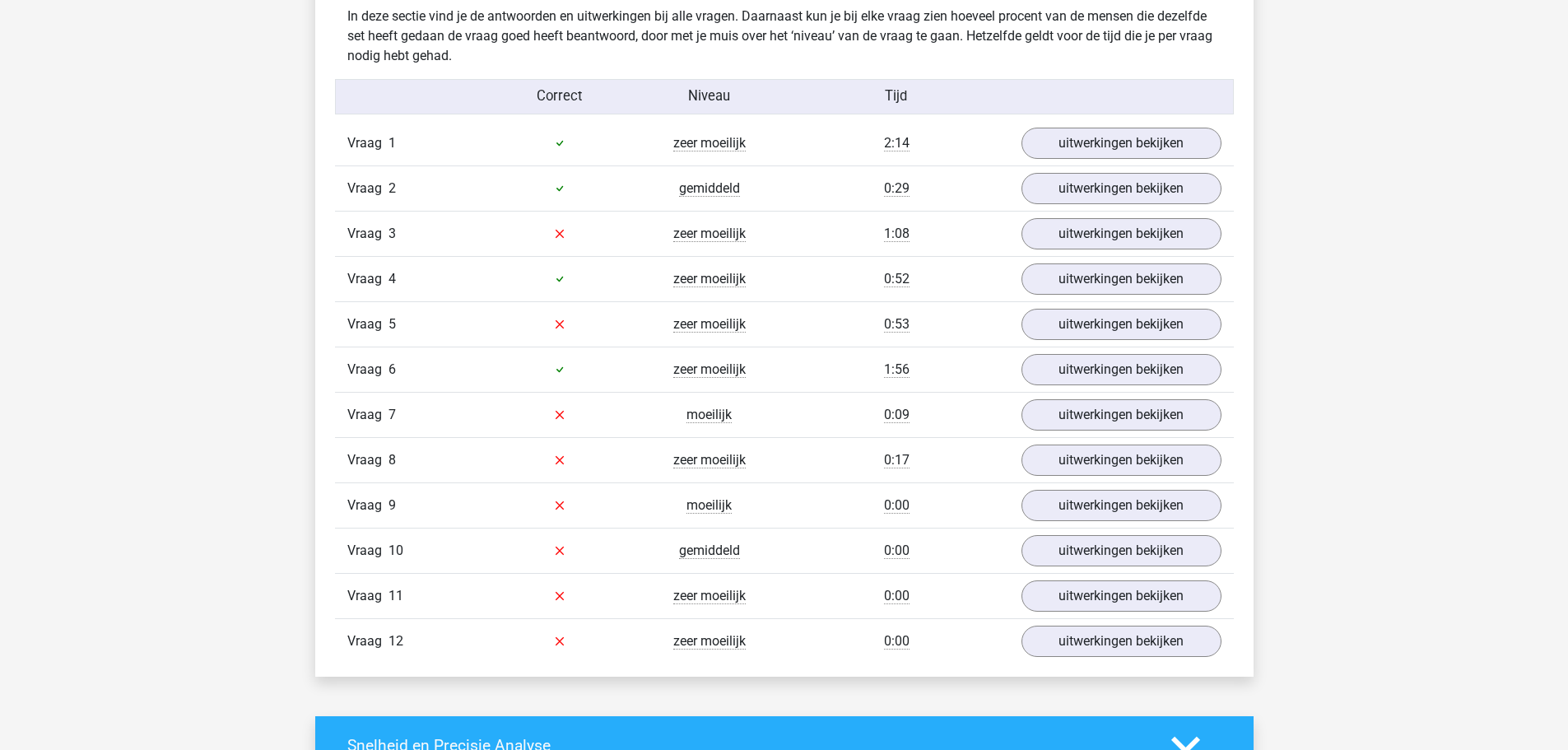
scroll to position [1784, 0]
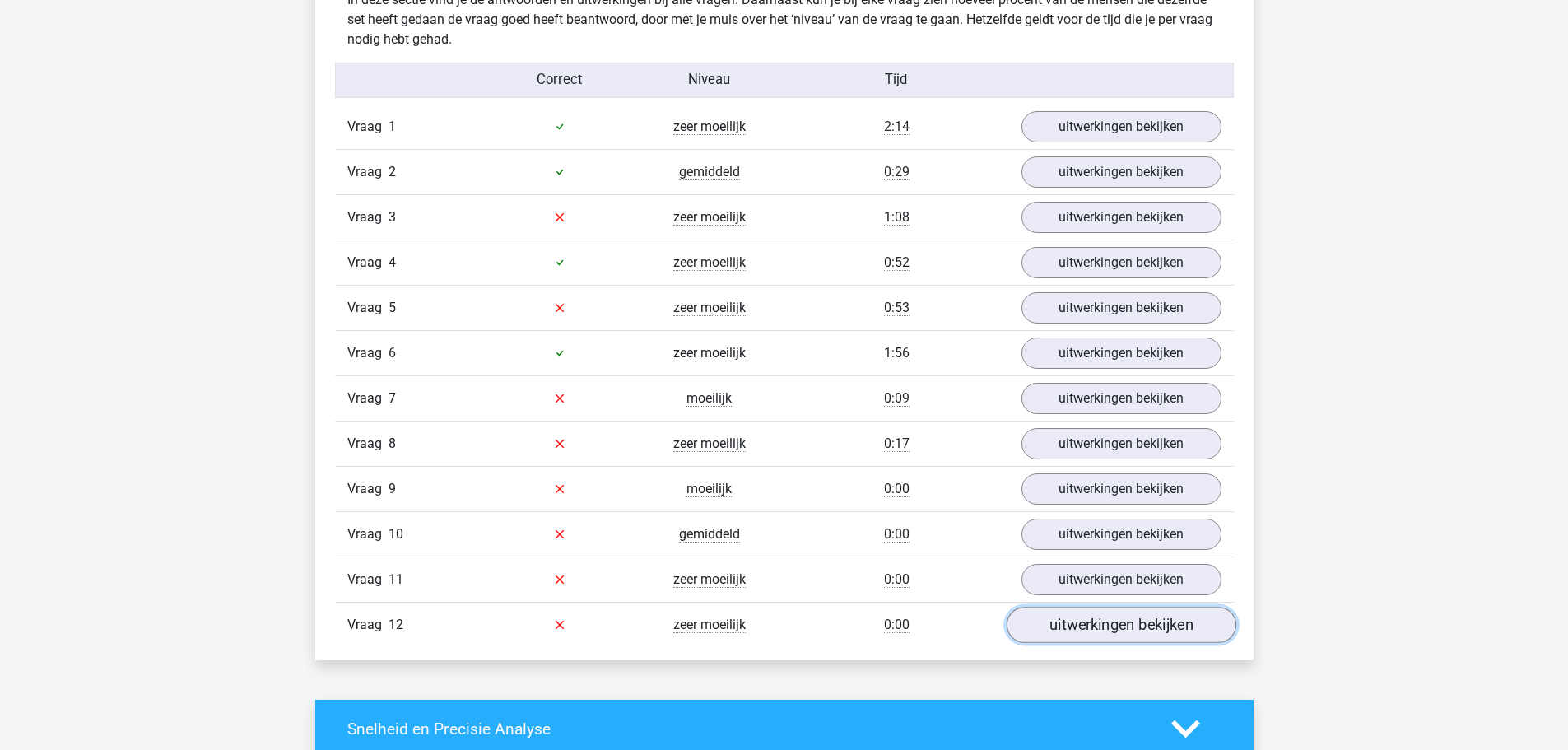
click at [1117, 625] on link "uitwerkingen bekijken" at bounding box center [1120, 624] width 230 height 36
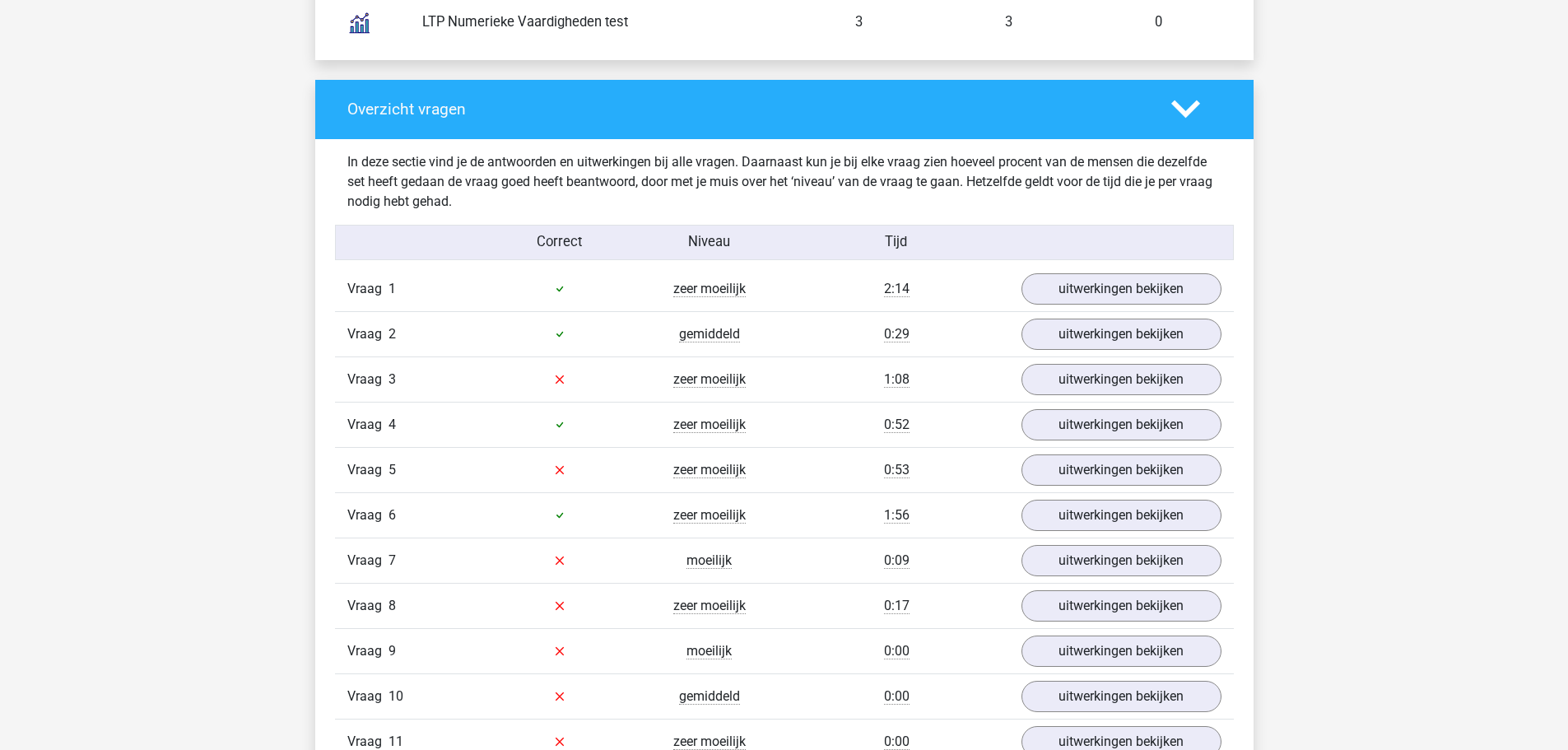
scroll to position [1673, 0]
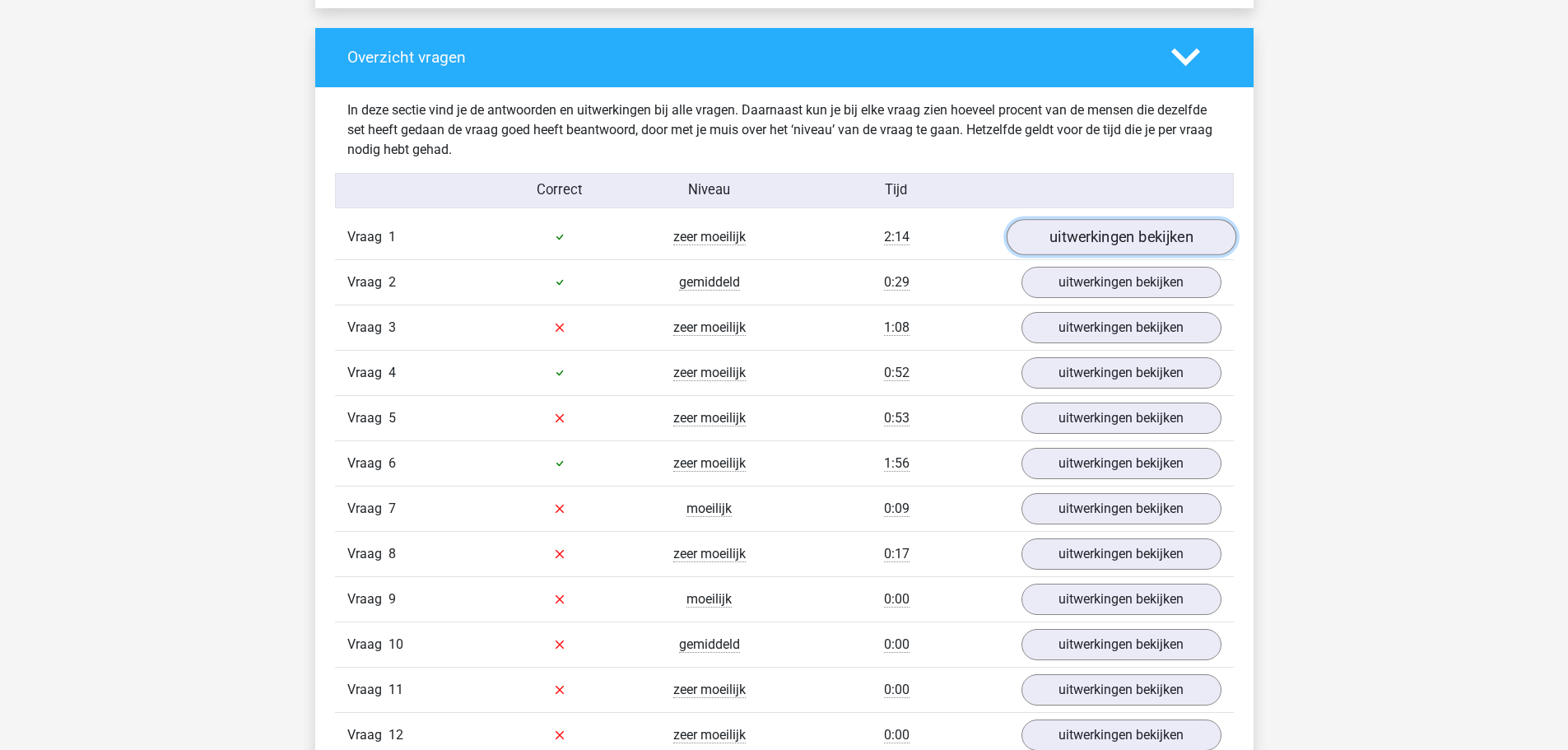
click at [1104, 231] on link "uitwerkingen bekijken" at bounding box center [1120, 237] width 230 height 36
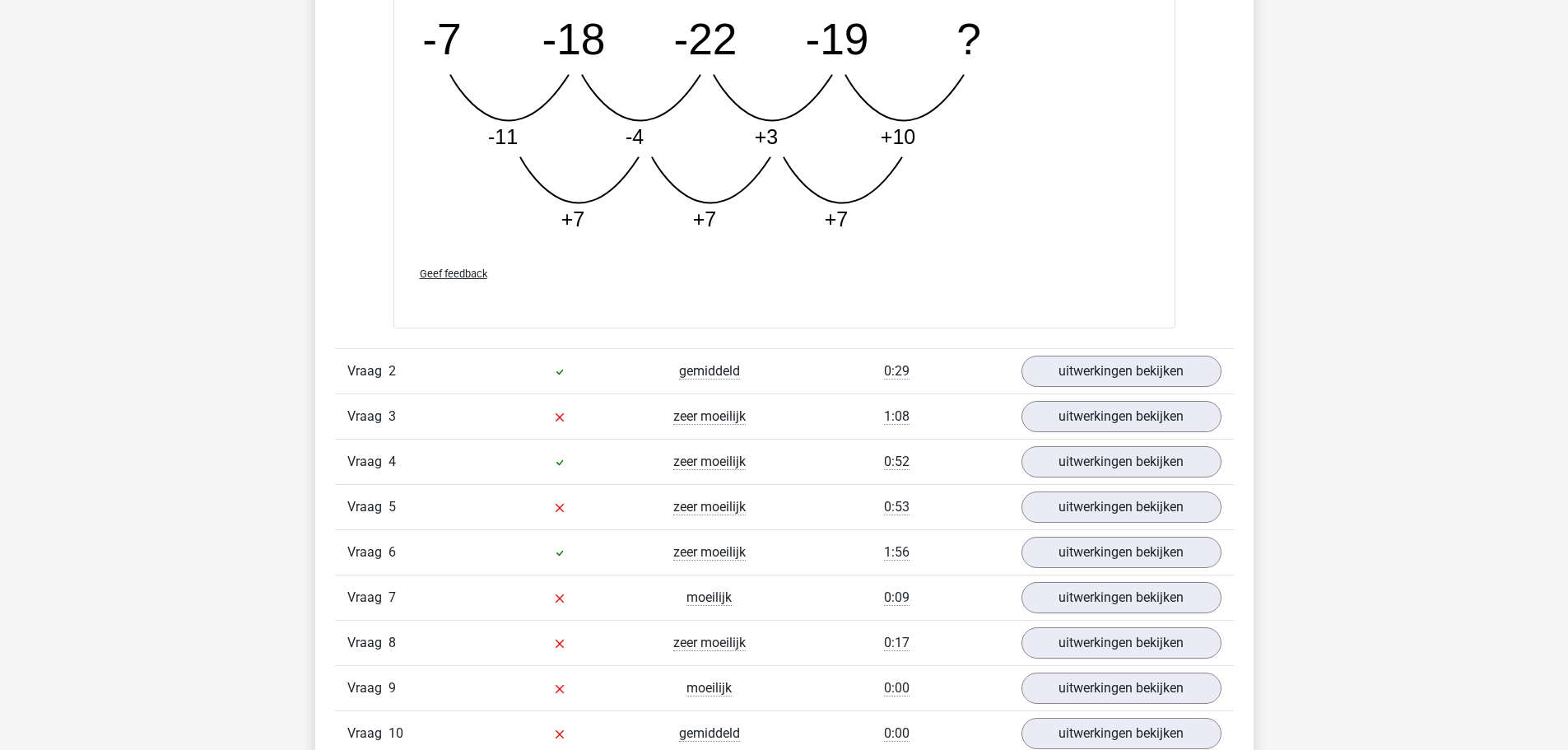
scroll to position [2442, 0]
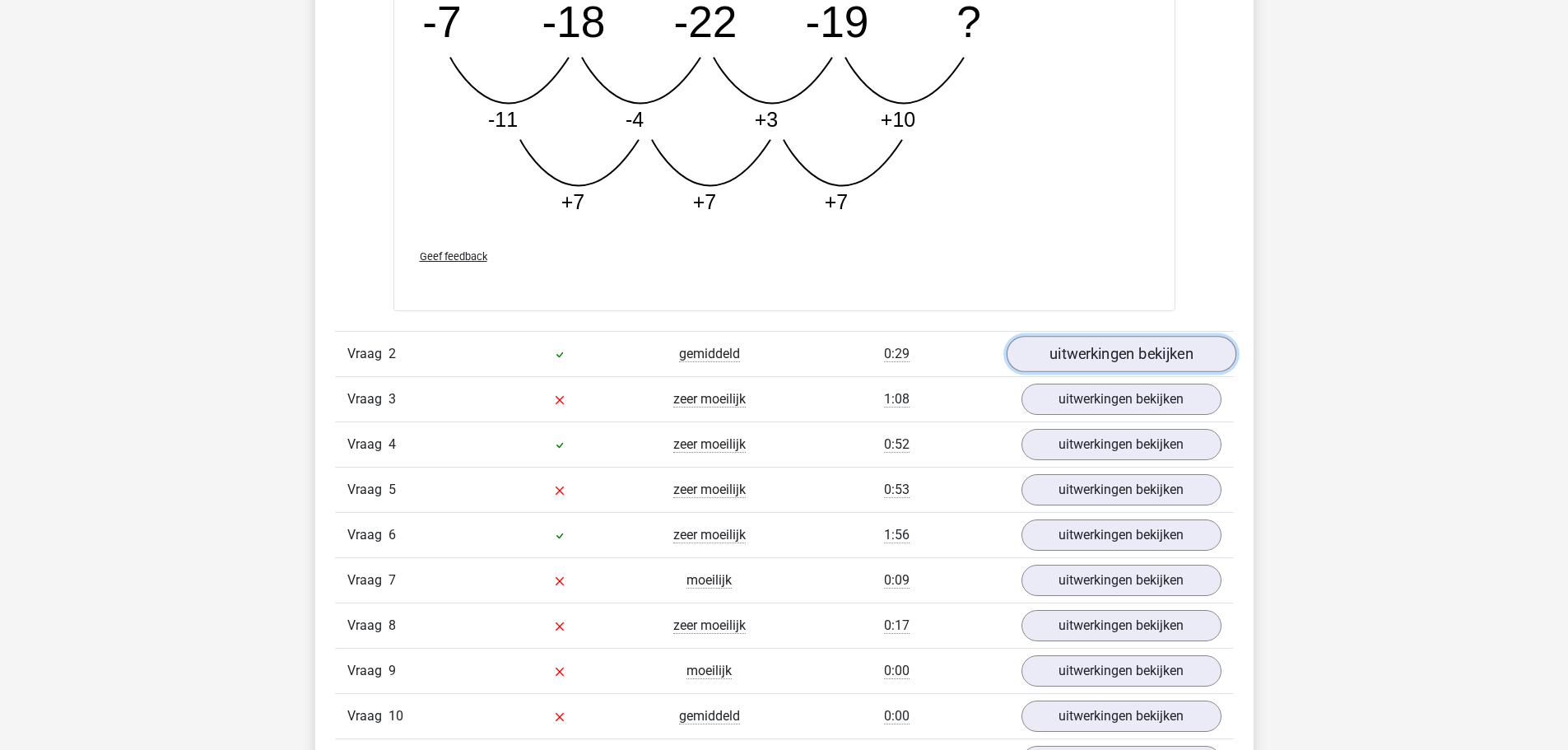
click at [1118, 351] on link "uitwerkingen bekijken" at bounding box center [1120, 354] width 230 height 36
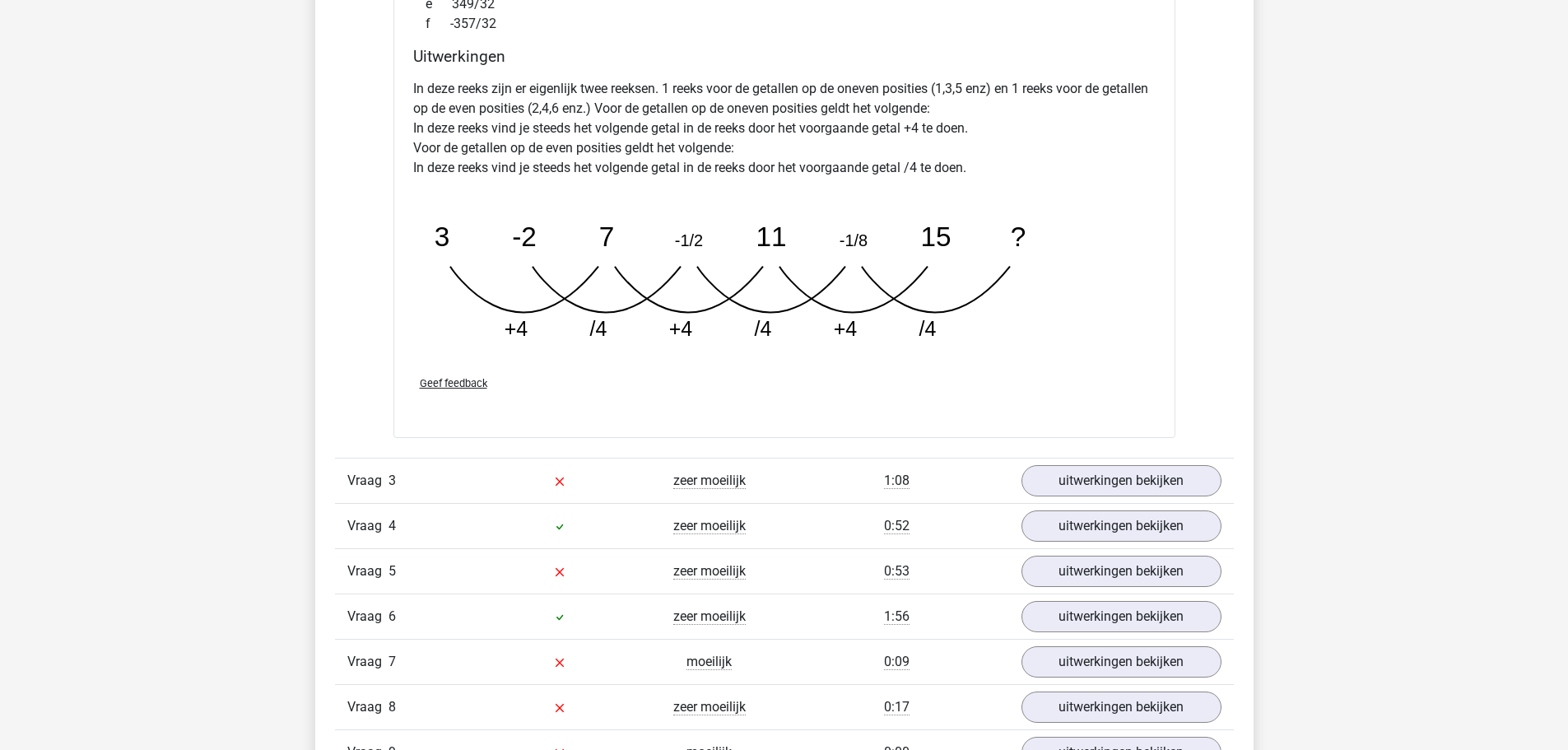
scroll to position [3266, 0]
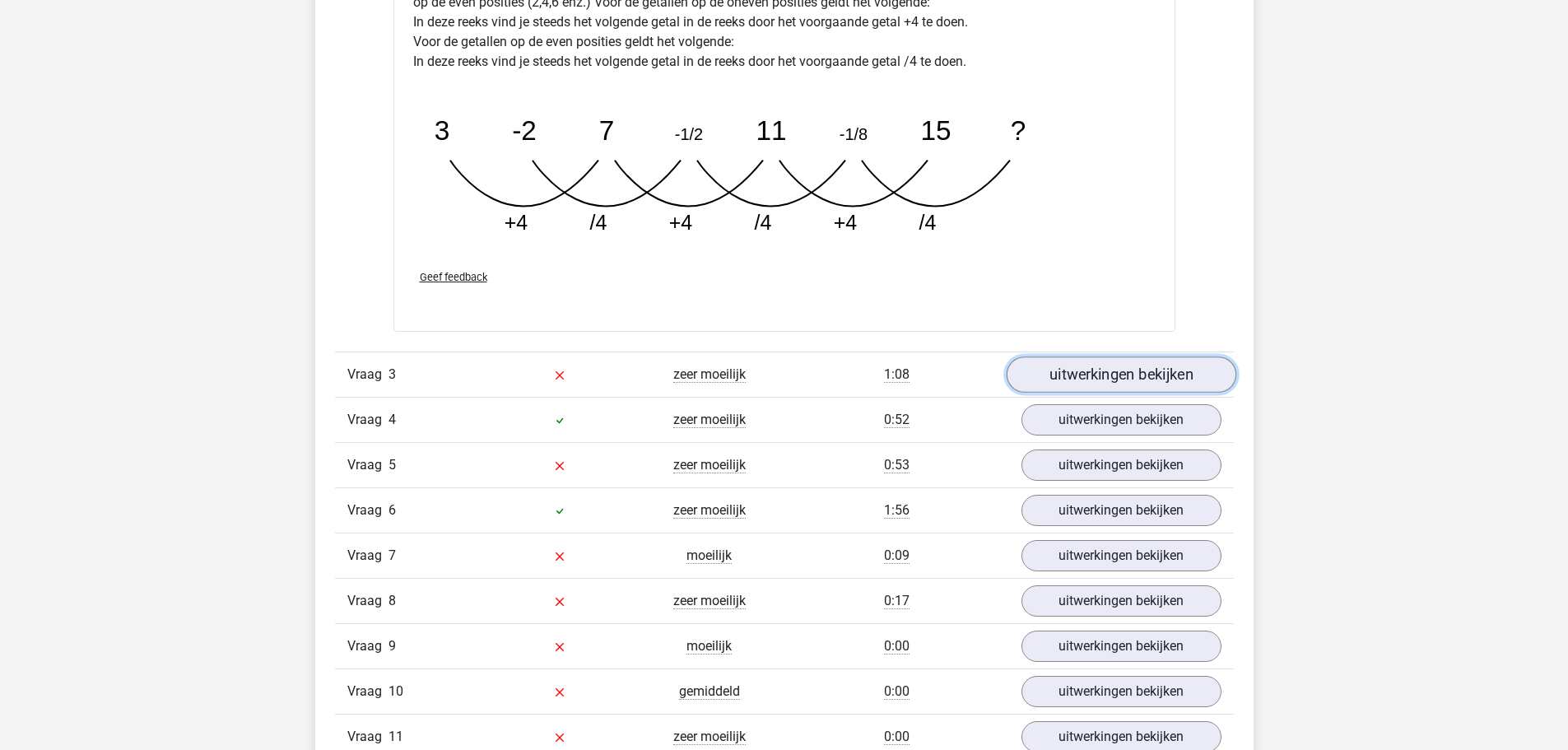
click at [1112, 372] on link "uitwerkingen bekijken" at bounding box center [1120, 374] width 230 height 36
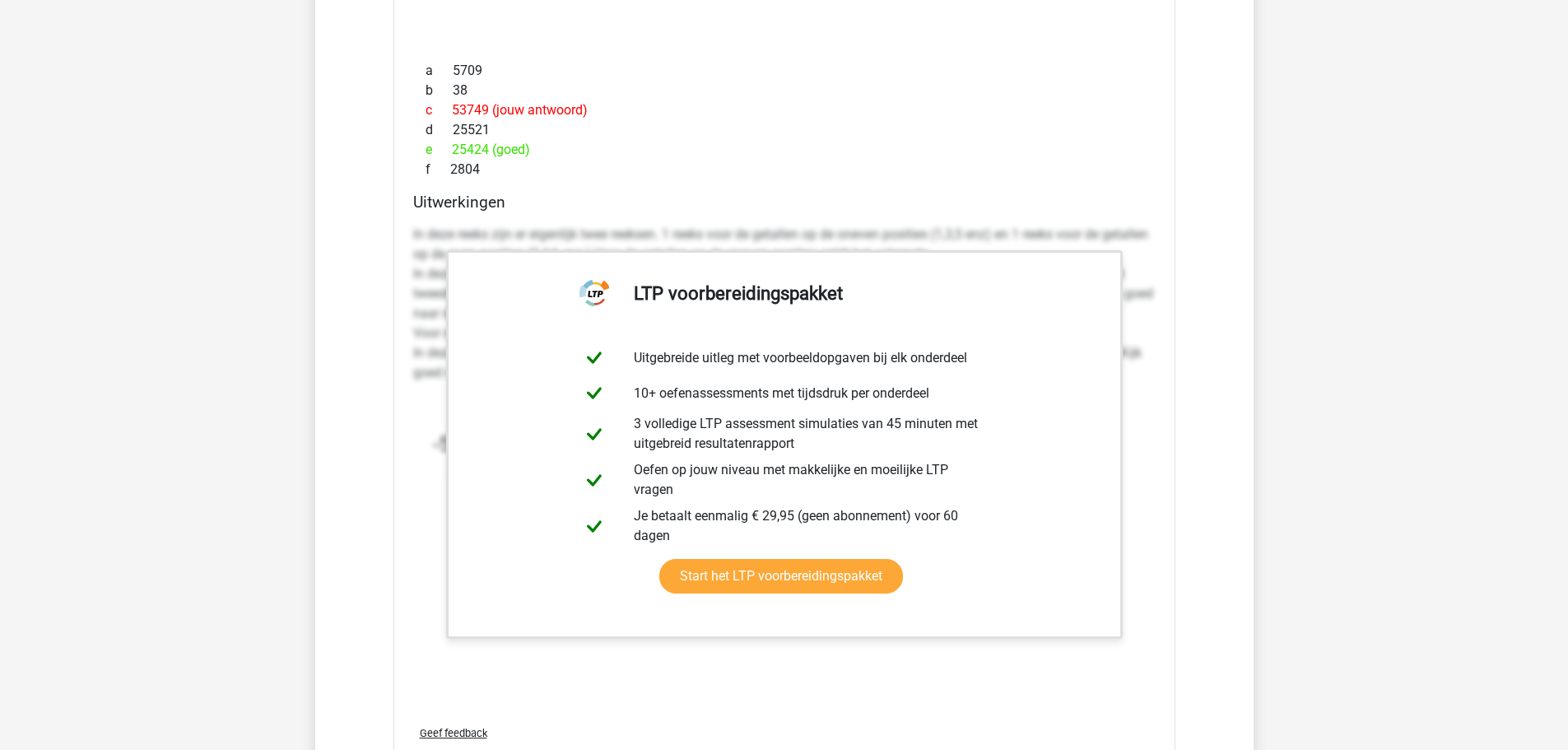
scroll to position [3896, 0]
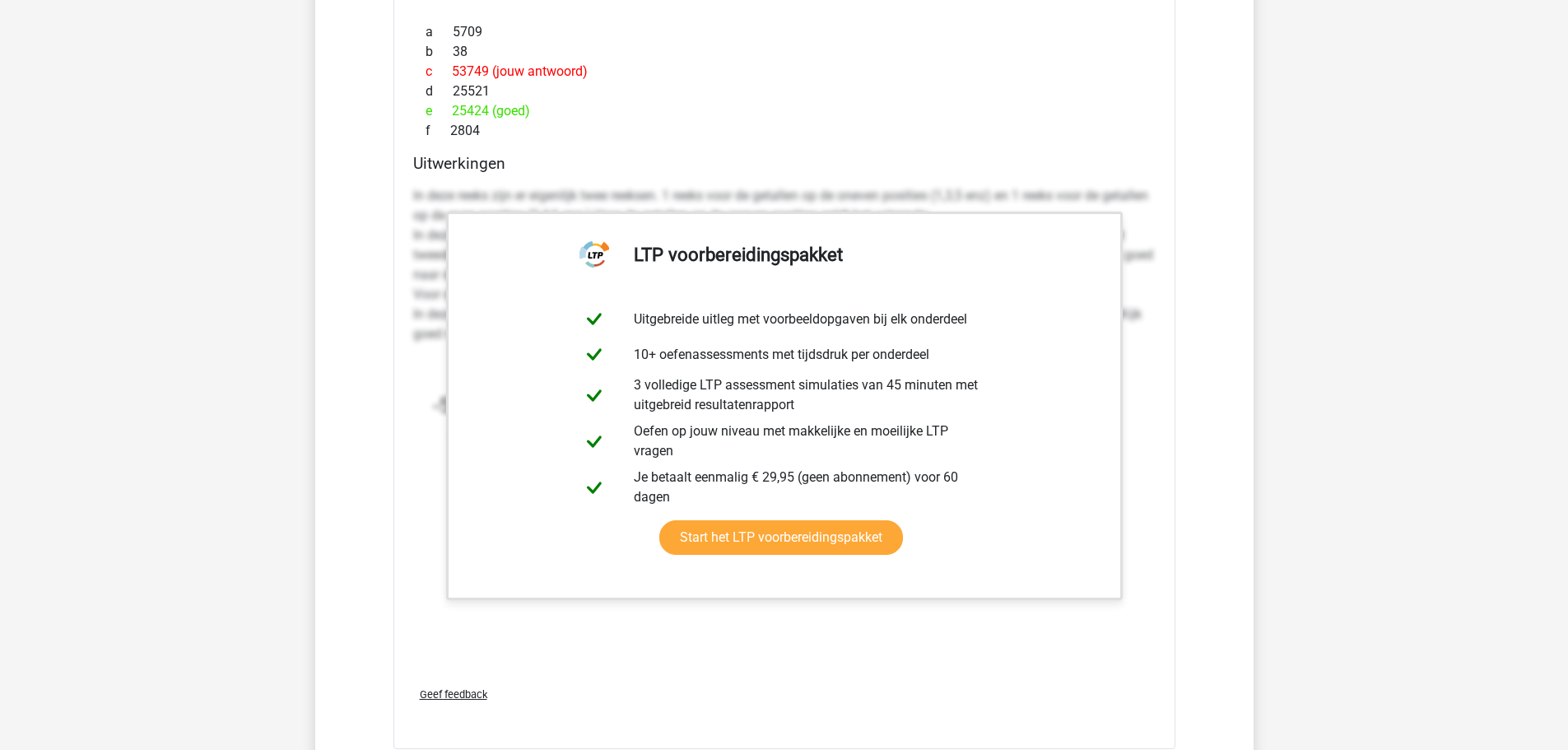
click at [1173, 237] on div "Welk getal hoort op de plek van het vraagteken? image/svg+xml -5 4 -11 35 -22 3…" at bounding box center [784, 267] width 781 height 963
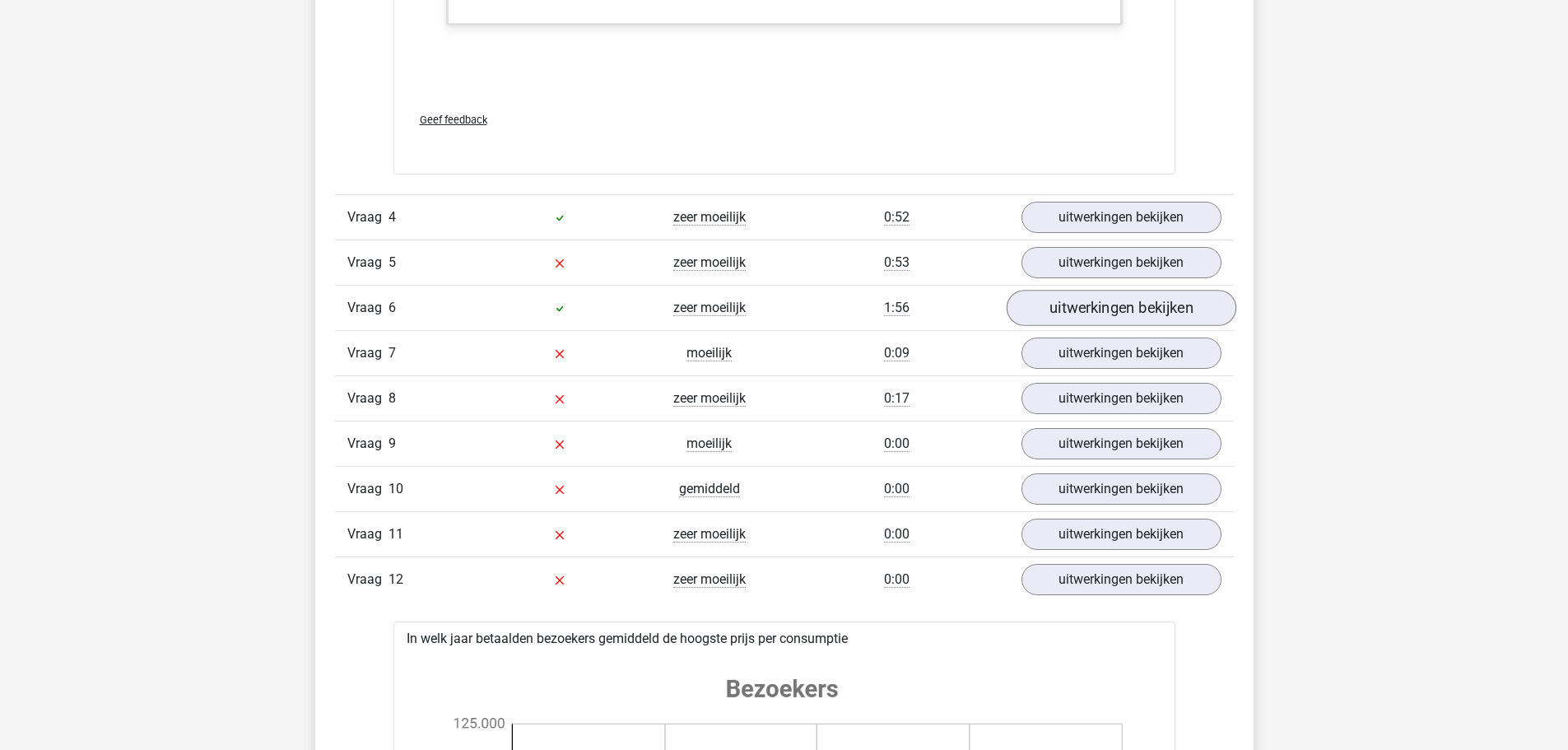
scroll to position [4472, 0]
click at [1137, 213] on link "uitwerkingen bekijken" at bounding box center [1120, 215] width 230 height 36
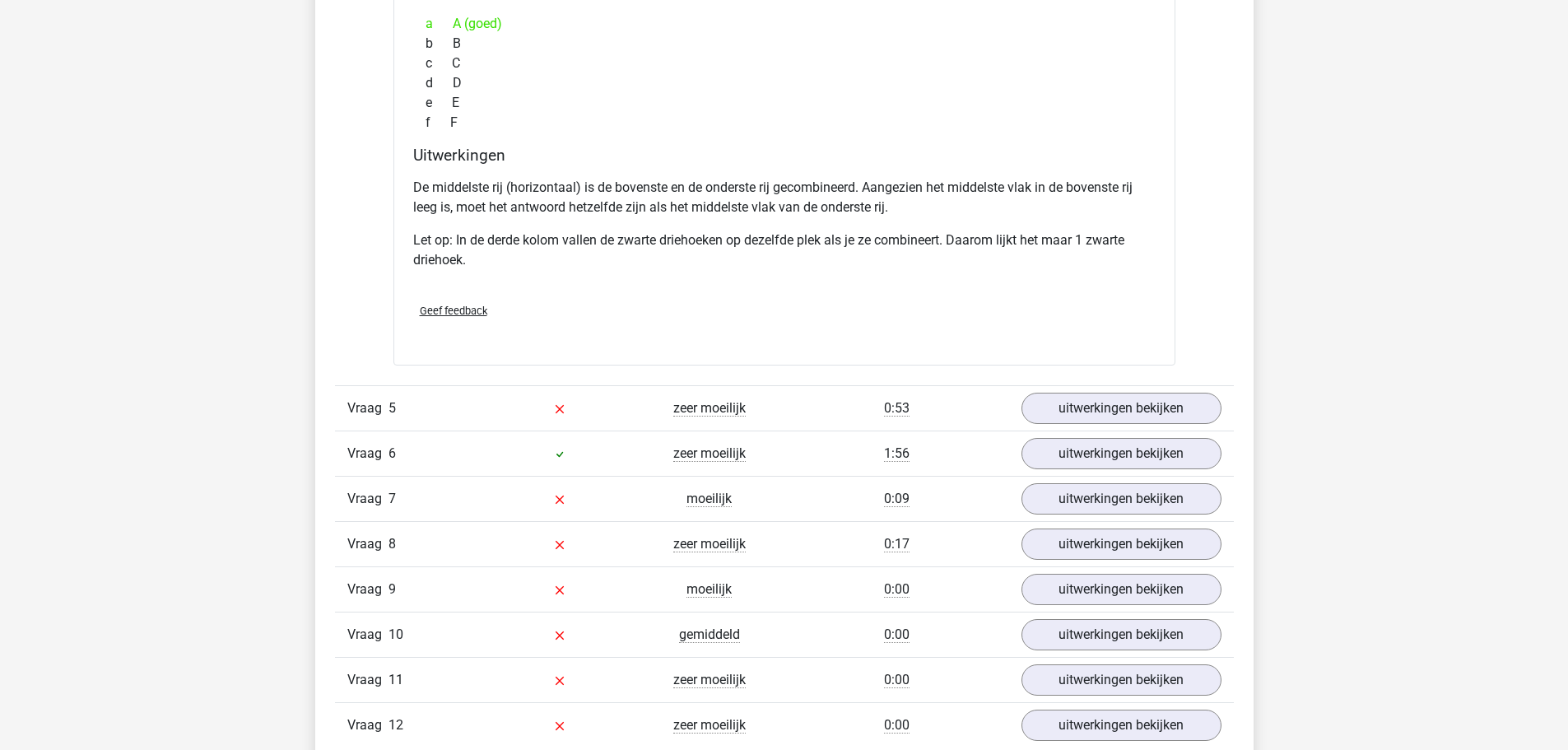
scroll to position [5130, 0]
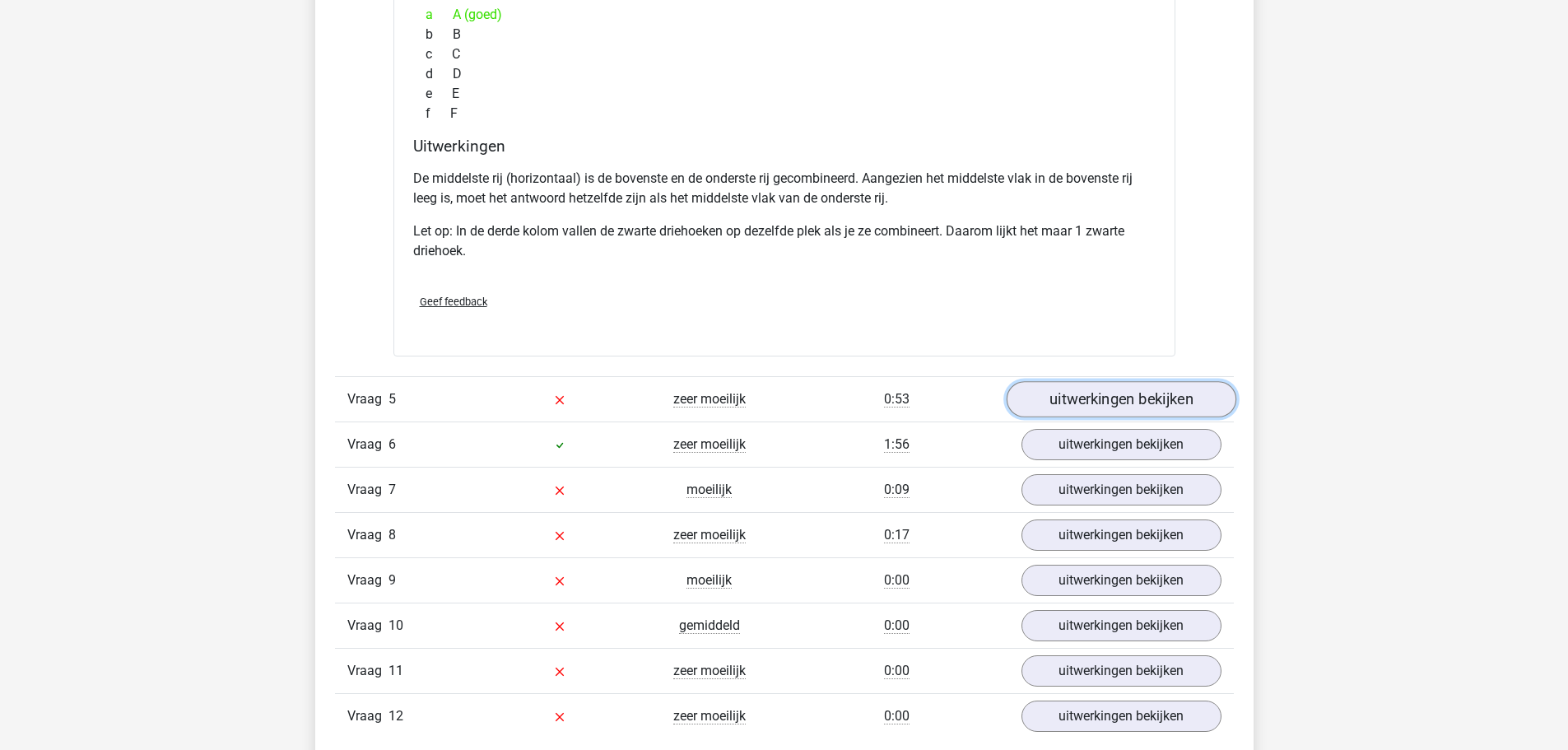
click at [1119, 391] on link "uitwerkingen bekijken" at bounding box center [1120, 399] width 230 height 36
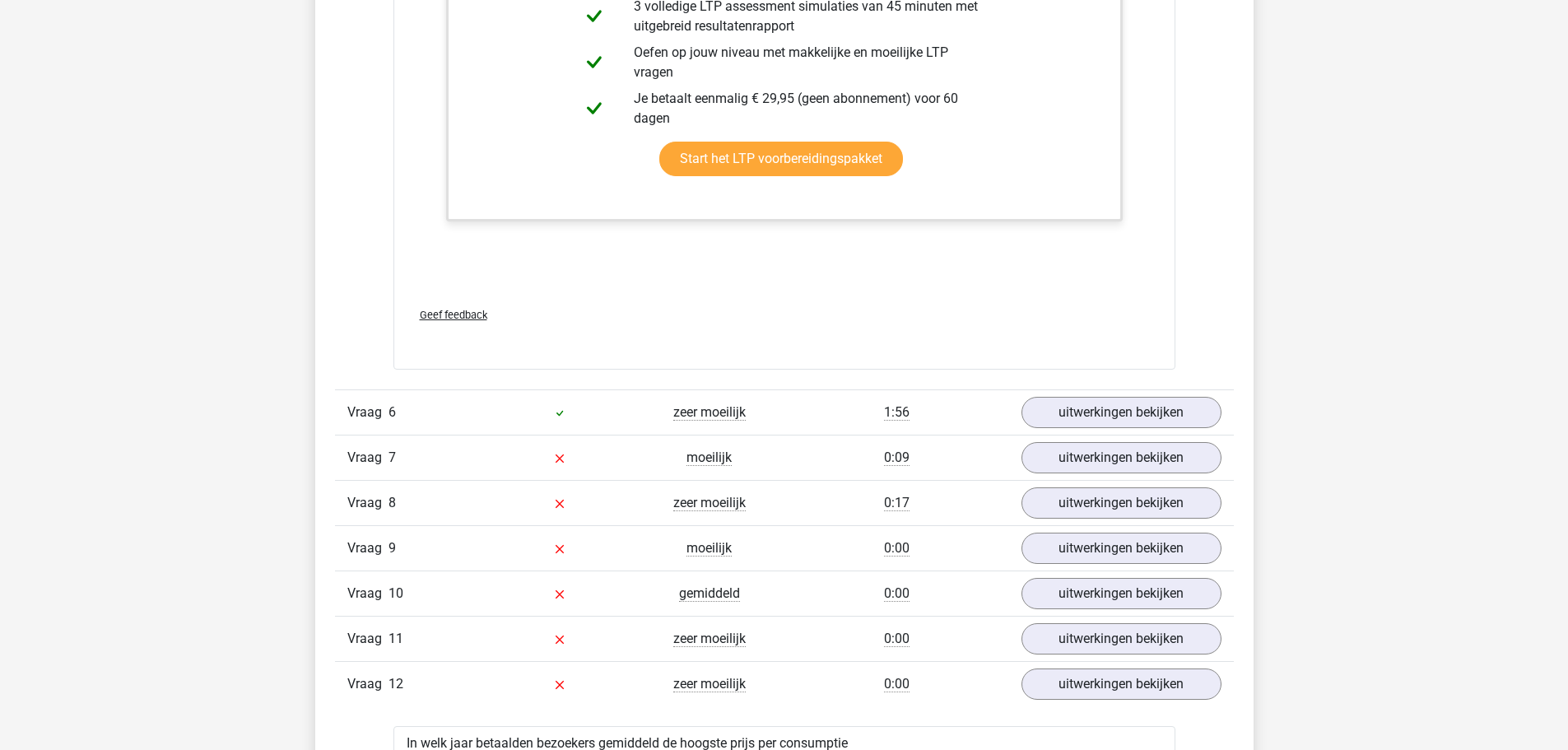
scroll to position [6365, 0]
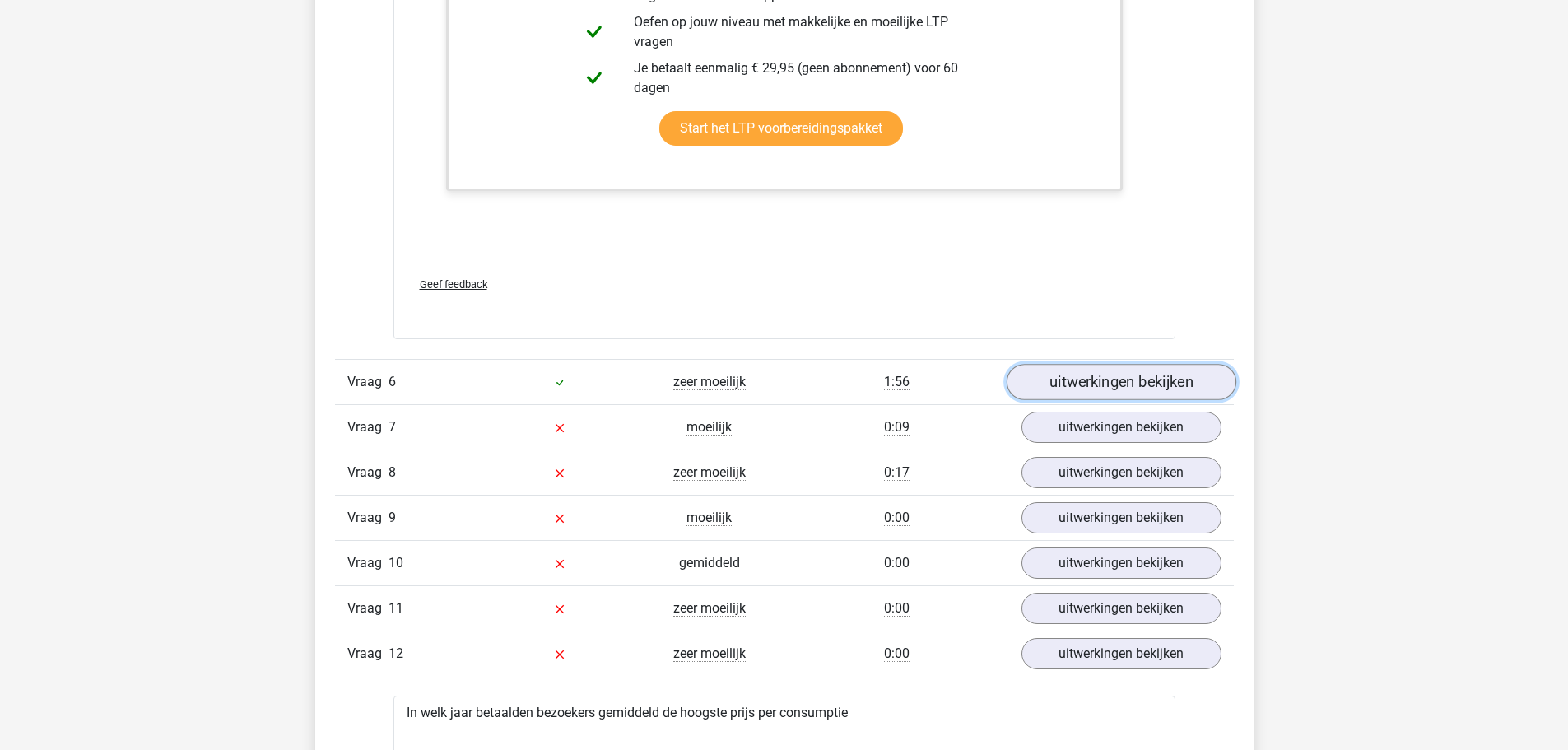
click at [1076, 382] on link "uitwerkingen bekijken" at bounding box center [1120, 383] width 230 height 36
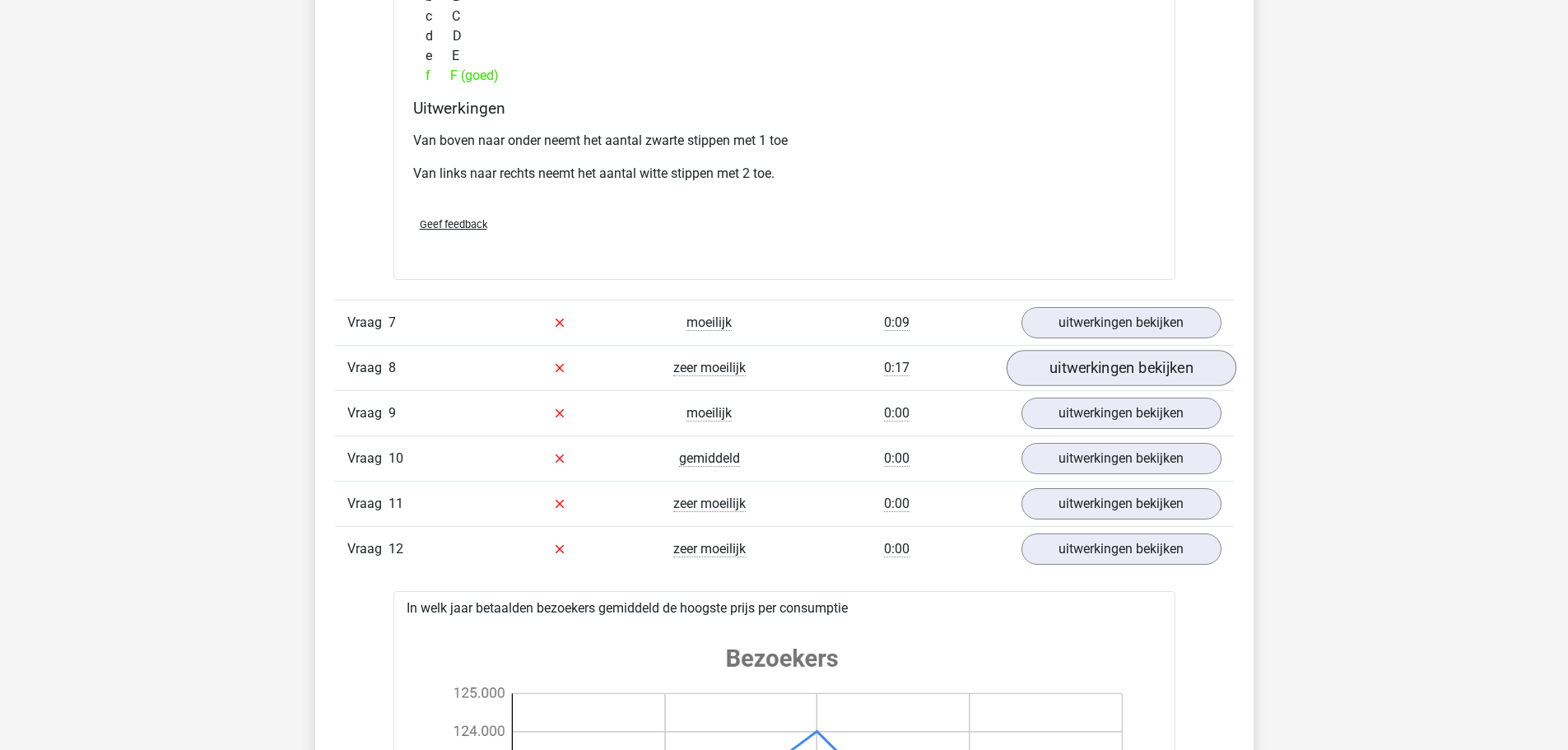
scroll to position [7244, 0]
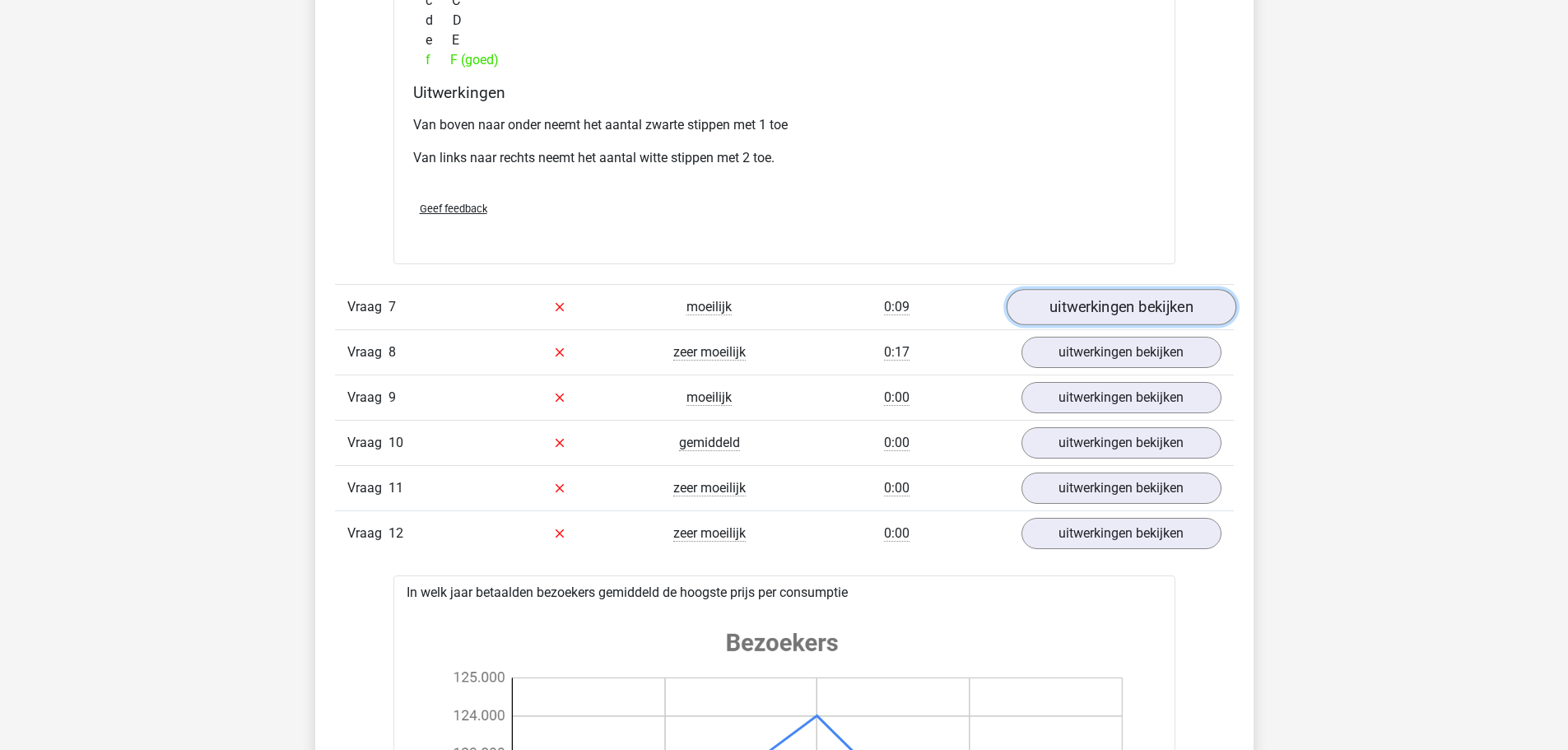
click at [1104, 308] on link "uitwerkingen bekijken" at bounding box center [1120, 307] width 230 height 36
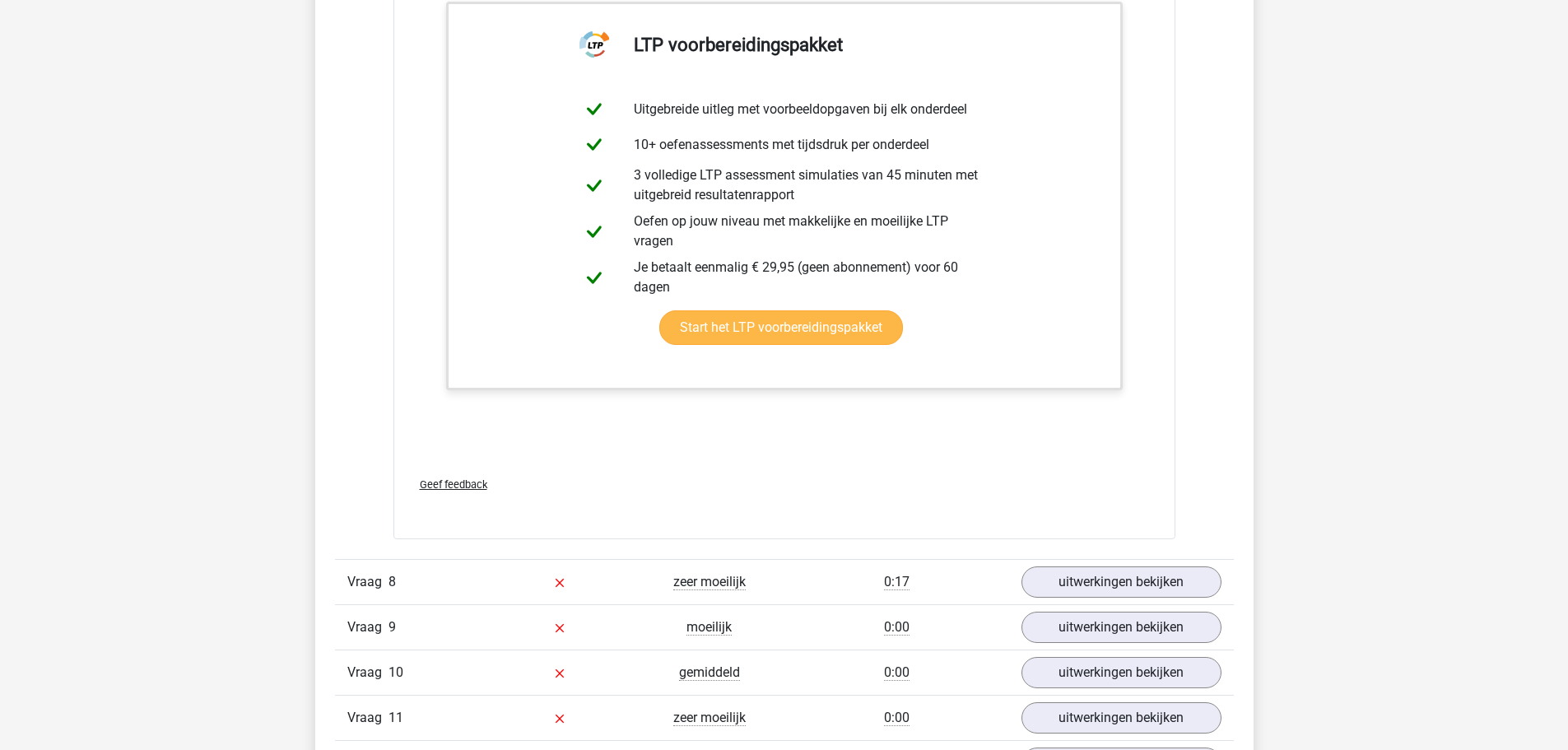
scroll to position [7875, 0]
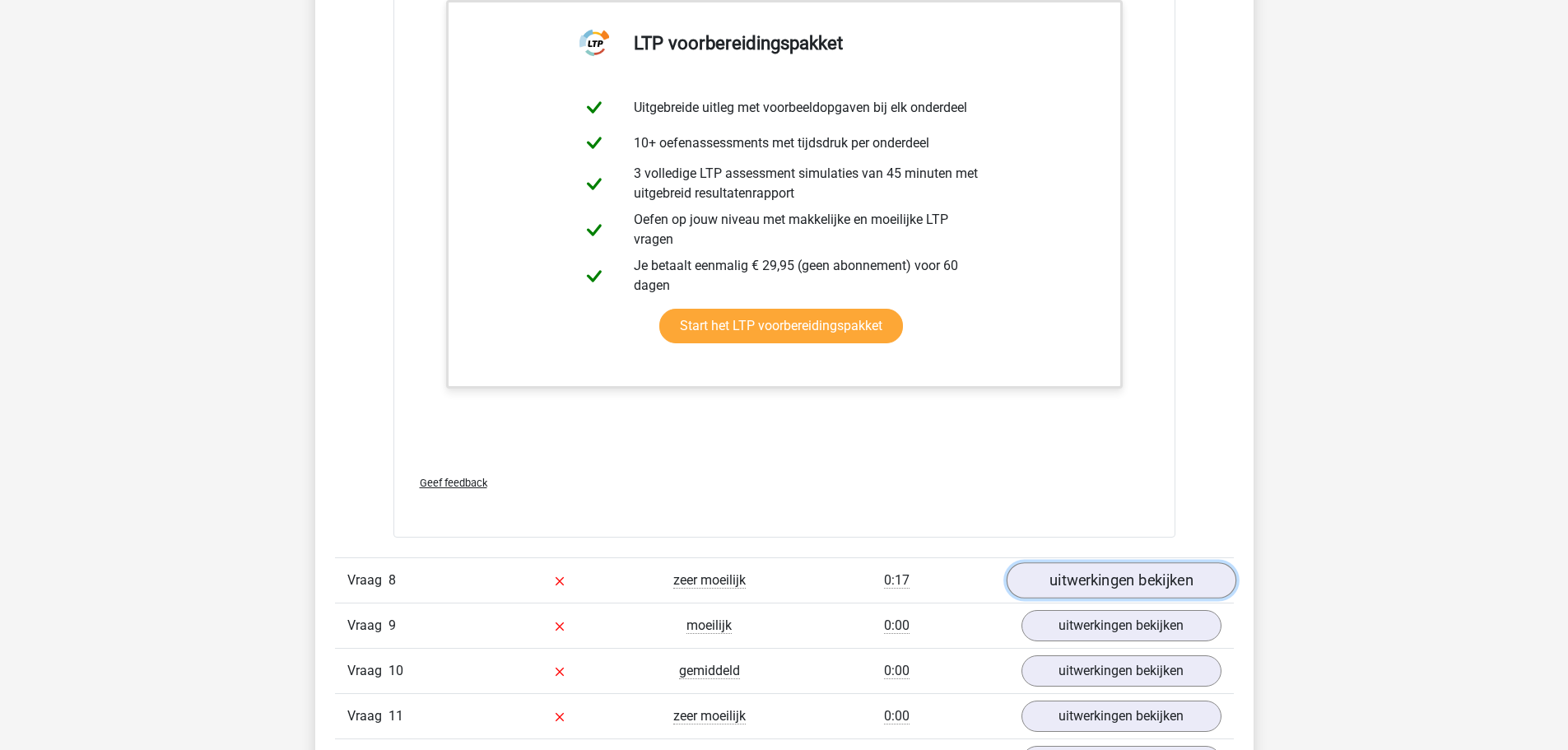
click at [1135, 585] on link "uitwerkingen bekijken" at bounding box center [1120, 580] width 230 height 36
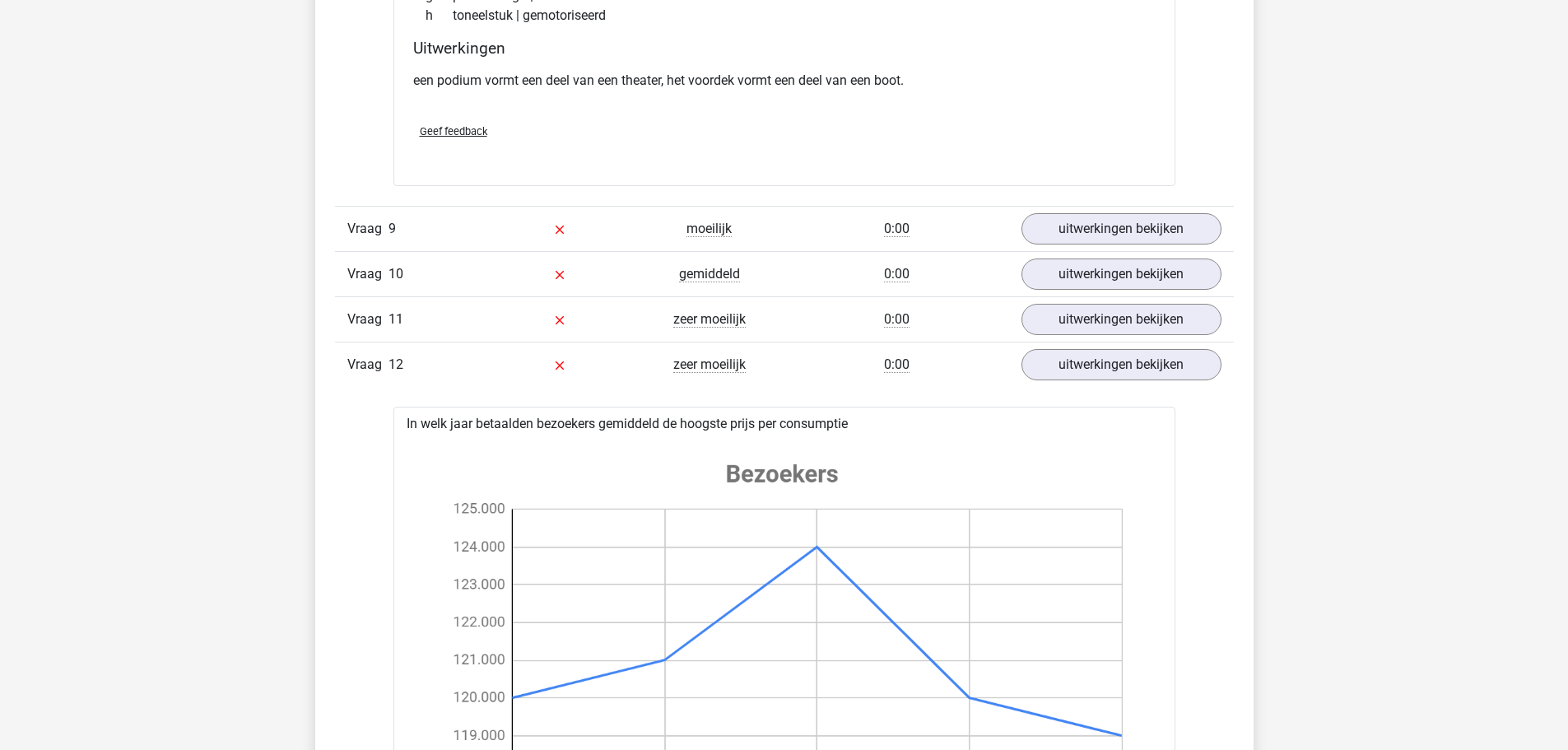
scroll to position [8725, 0]
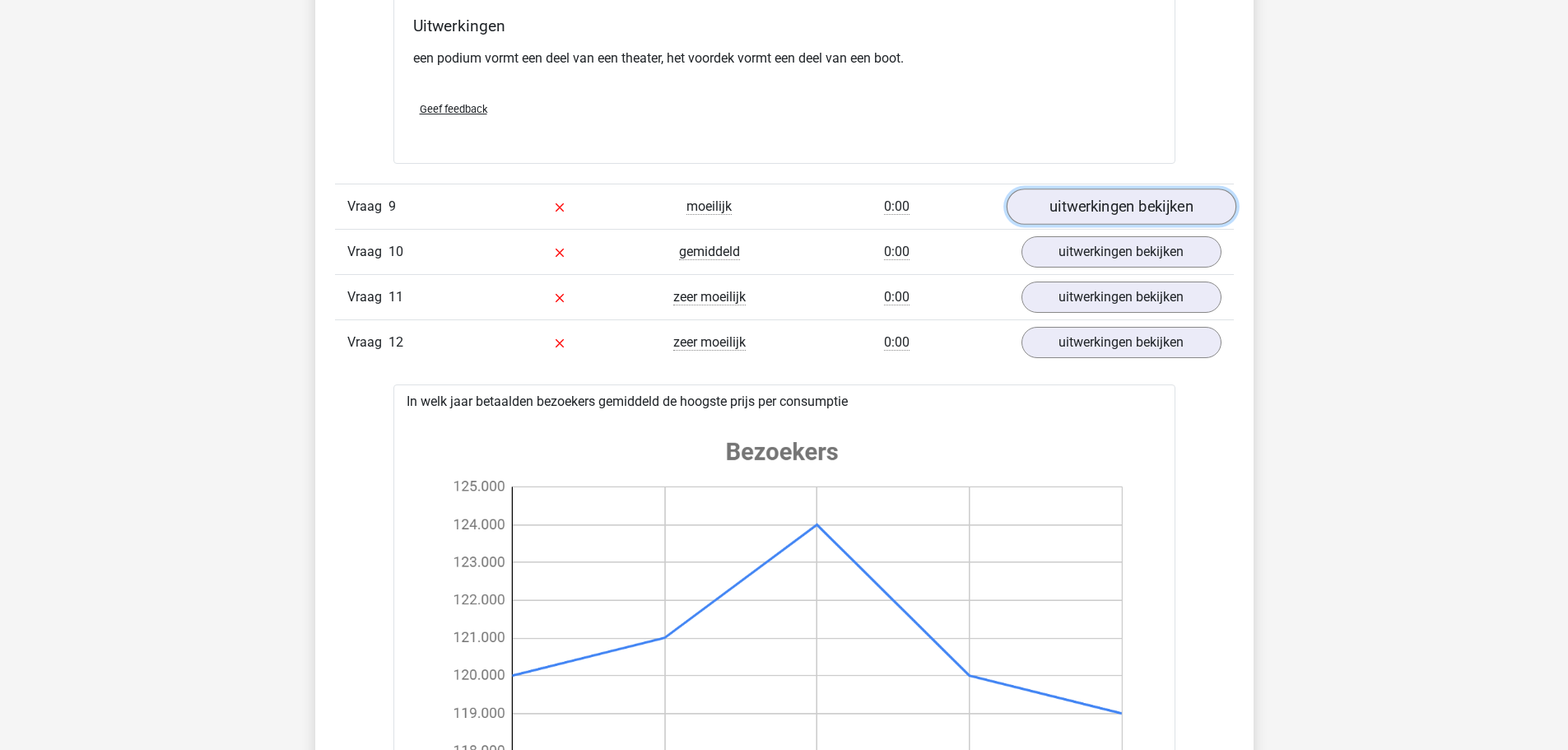
click at [1108, 207] on link "uitwerkingen bekijken" at bounding box center [1120, 207] width 230 height 36
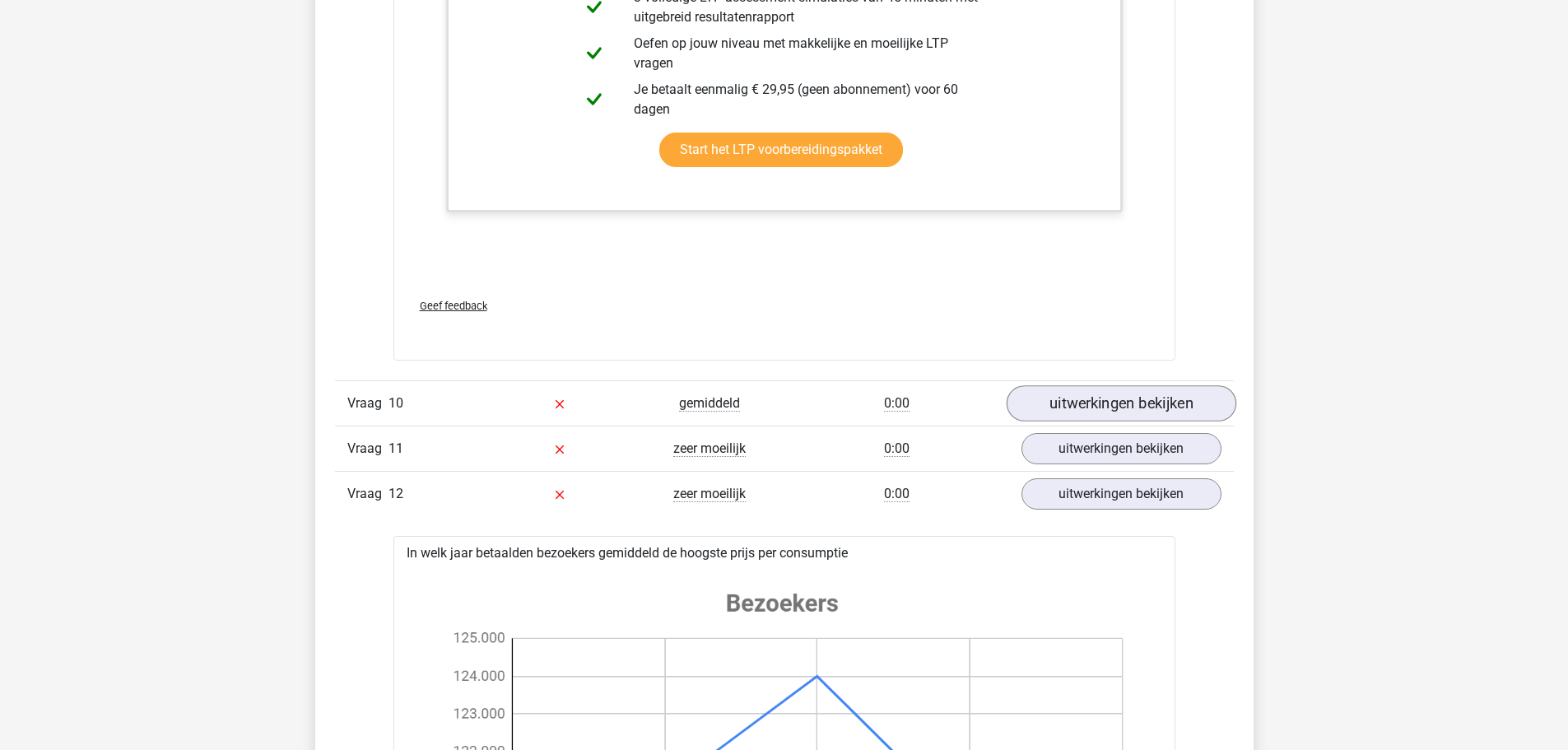
scroll to position [9466, 0]
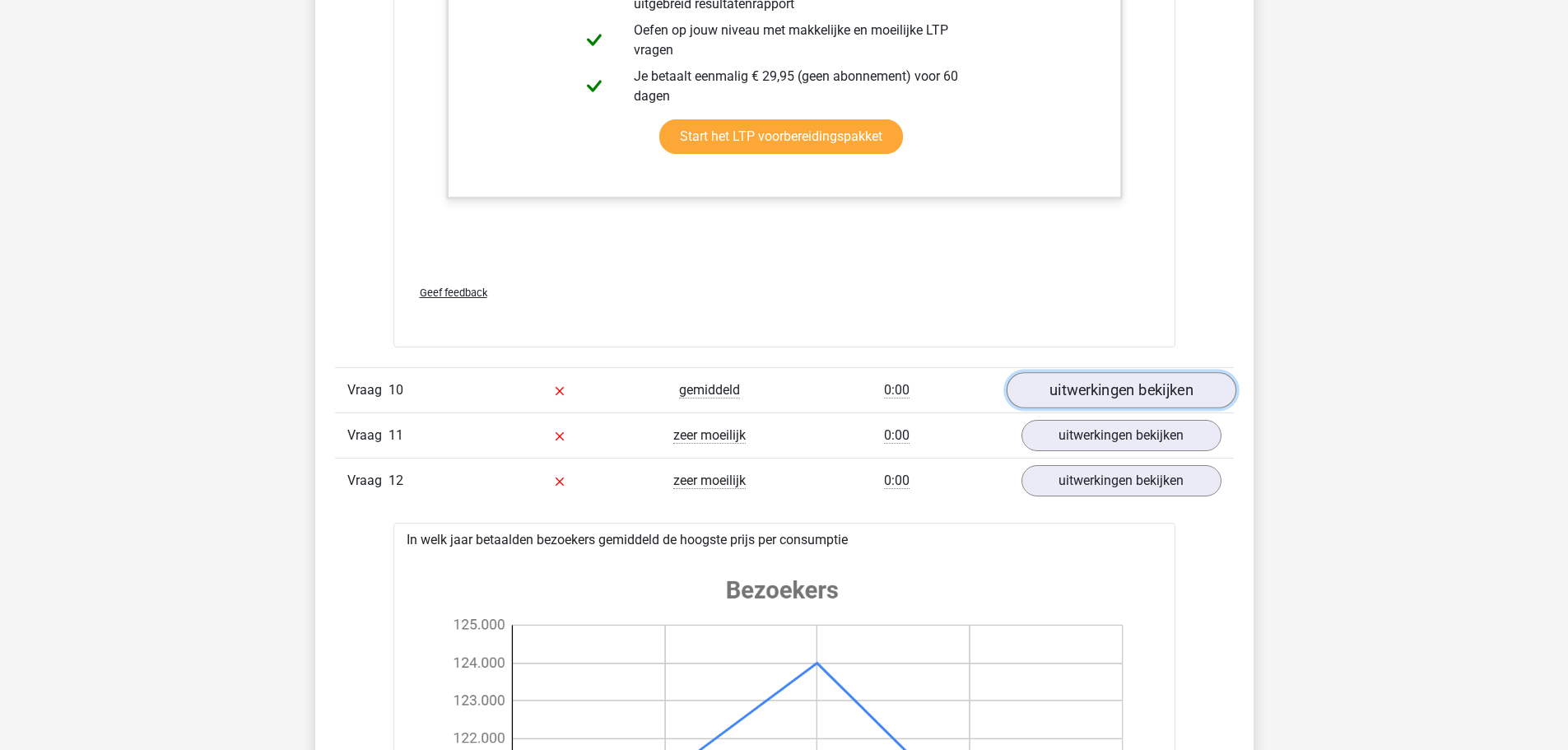
click at [1131, 391] on link "uitwerkingen bekijken" at bounding box center [1120, 390] width 230 height 36
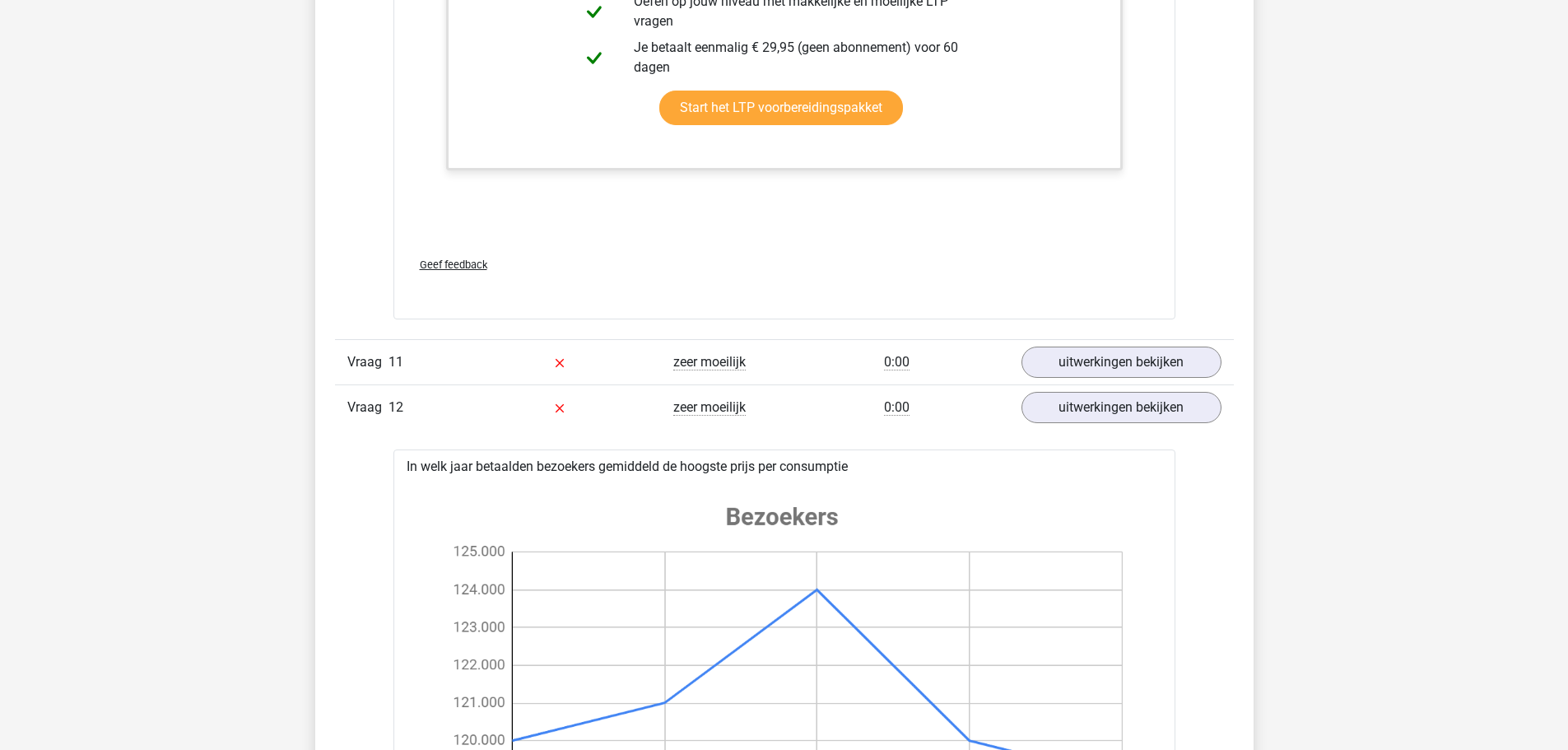
scroll to position [11194, 0]
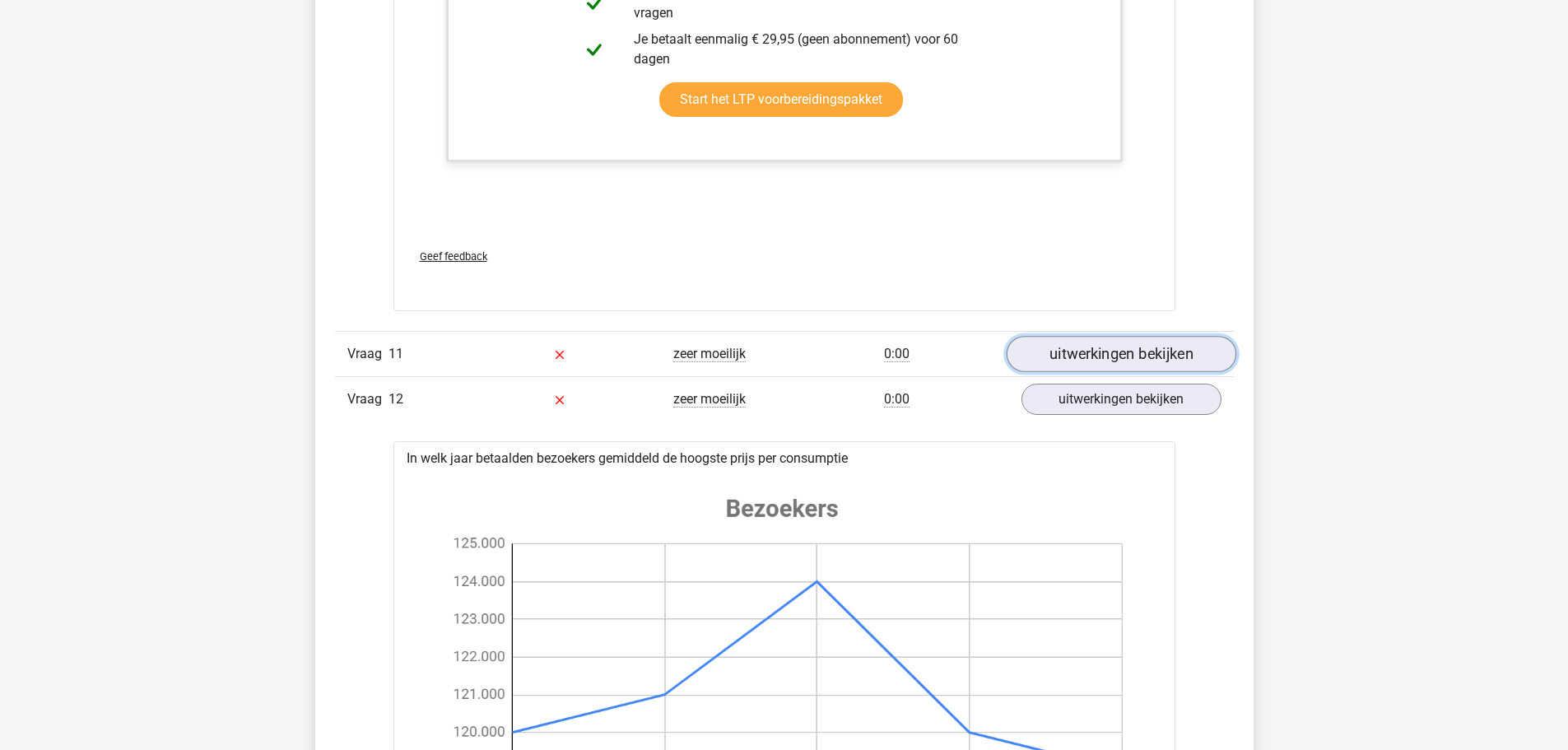
click at [1094, 357] on link "uitwerkingen bekijken" at bounding box center [1120, 354] width 230 height 36
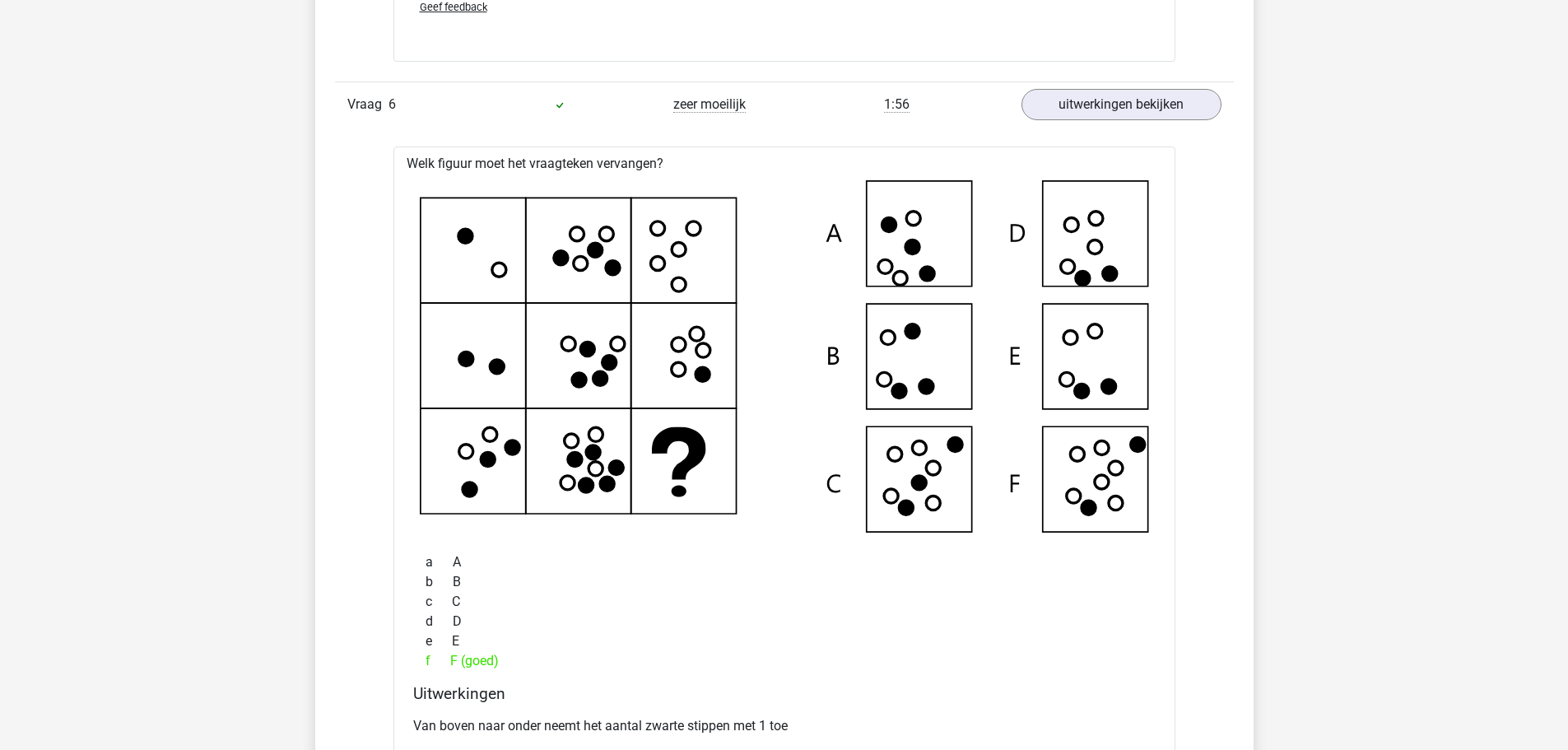
scroll to position [6640, 0]
